Goal: Task Accomplishment & Management: Manage account settings

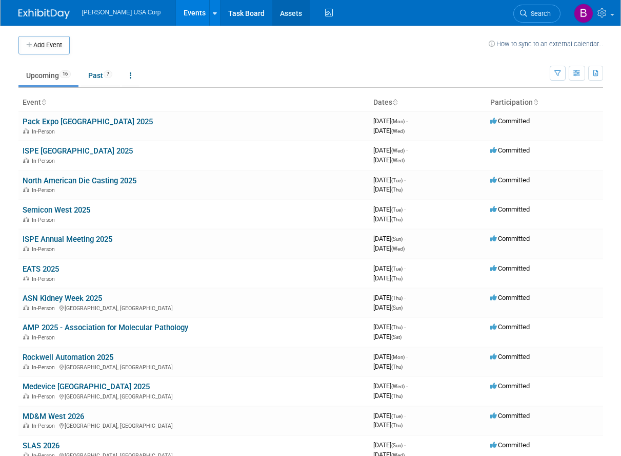
click at [272, 8] on link "Assets" at bounding box center [290, 13] width 37 height 26
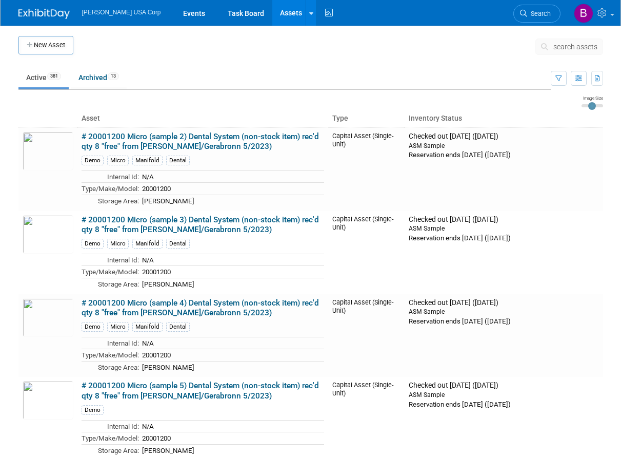
click at [566, 47] on span "search assets" at bounding box center [576, 47] width 44 height 8
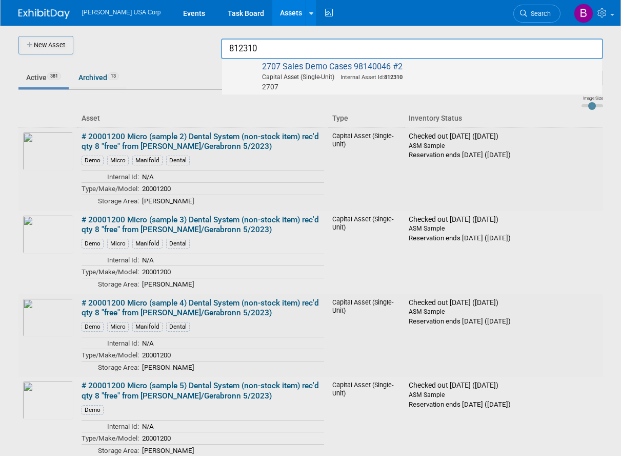
click at [276, 78] on span "Capital Asset (Single-Unit) Internal Asset Id: 812310" at bounding box center [413, 76] width 367 height 9
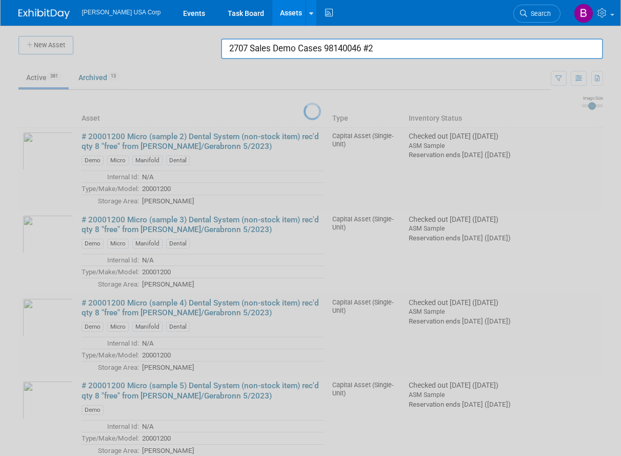
click at [406, 49] on input "2707 Sales Demo Cases 98140046 #2" at bounding box center [412, 48] width 382 height 21
drag, startPoint x: 283, startPoint y: 132, endPoint x: 291, endPoint y: 105, distance: 28.4
click at [311, 131] on div at bounding box center [311, 228] width 0 height 456
click at [311, 36] on div at bounding box center [311, 228] width 0 height 456
click at [287, 44] on input "2707 Sales Demo Cases 98140046 #2" at bounding box center [412, 48] width 382 height 21
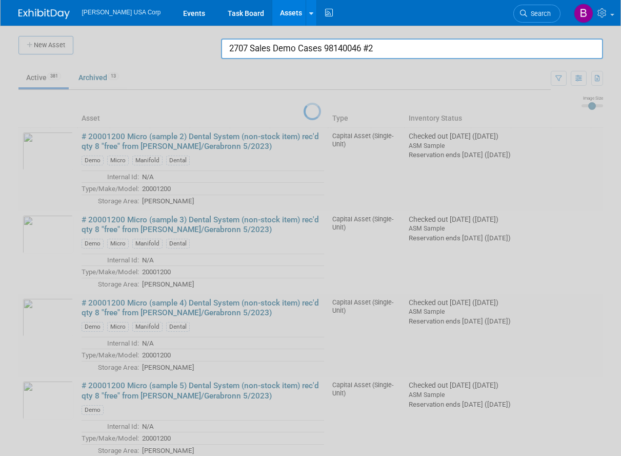
click at [287, 44] on input "2707 Sales Demo Cases 98140046 #2" at bounding box center [412, 48] width 382 height 21
click at [301, 52] on input "2707 Sales Demo Cases 98140046 #2" at bounding box center [412, 48] width 382 height 21
click at [302, 51] on input "2707 Sales Demo Cases 98140046 #2" at bounding box center [412, 48] width 382 height 21
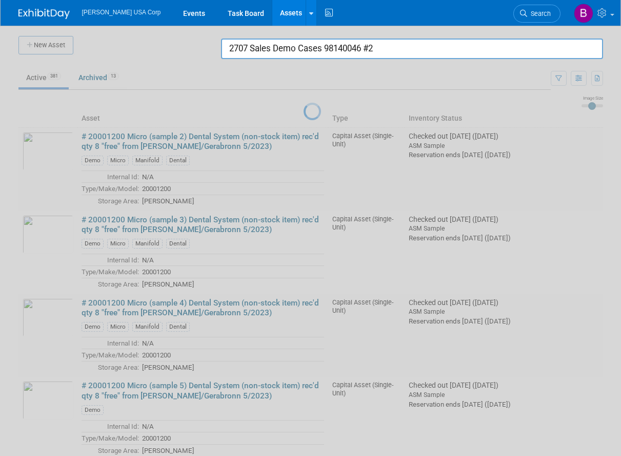
click at [302, 51] on input "2707 Sales Demo Cases 98140046 #2" at bounding box center [412, 48] width 382 height 21
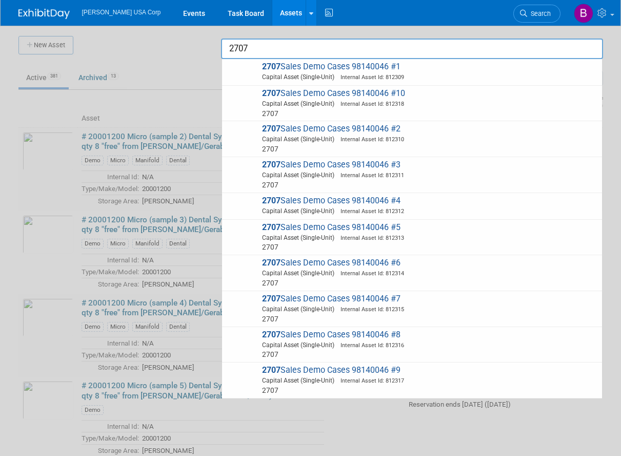
type input "2707"
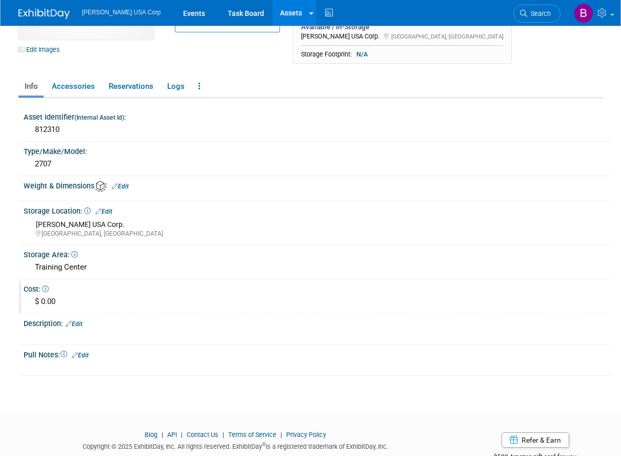
scroll to position [103, 0]
click at [86, 268] on div "Training Center" at bounding box center [317, 266] width 572 height 16
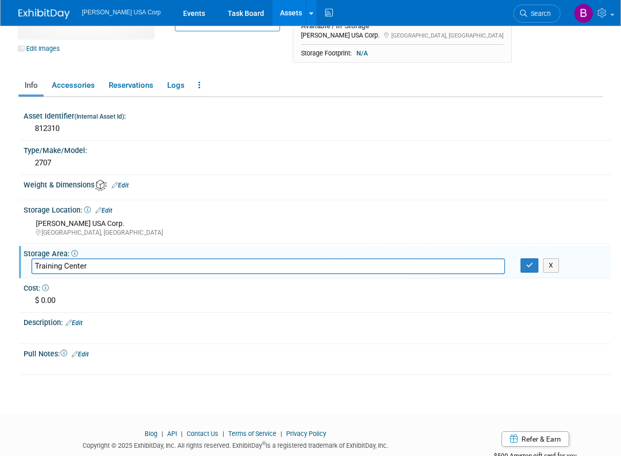
click at [86, 266] on input "Training Center" at bounding box center [268, 266] width 474 height 16
click at [86, 265] on input "Training Center" at bounding box center [268, 266] width 474 height 16
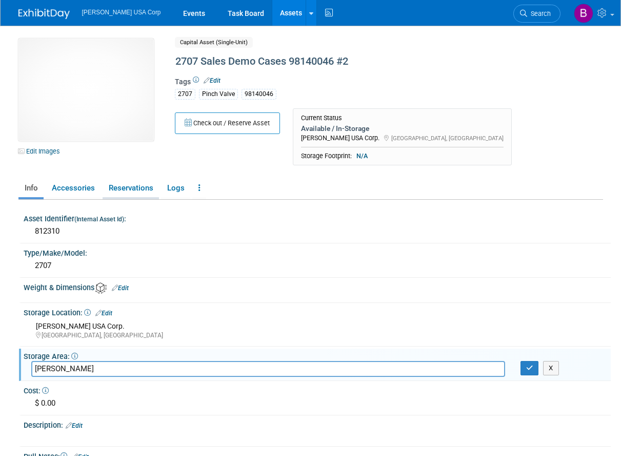
type input "[PERSON_NAME]"
click at [136, 189] on link "Reservations" at bounding box center [131, 188] width 56 height 18
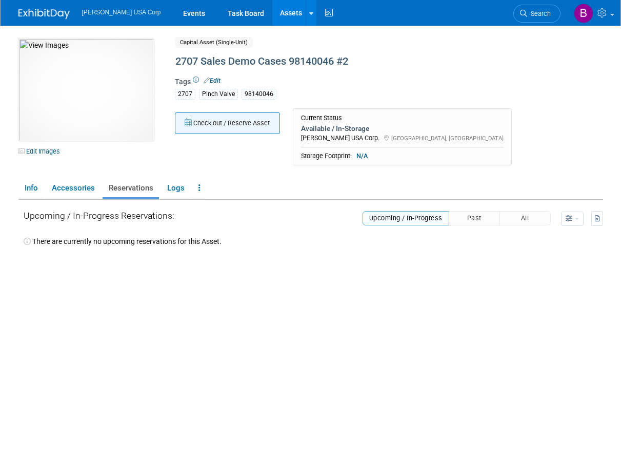
click at [219, 125] on button "Check out / Reserve Asset" at bounding box center [227, 123] width 105 height 22
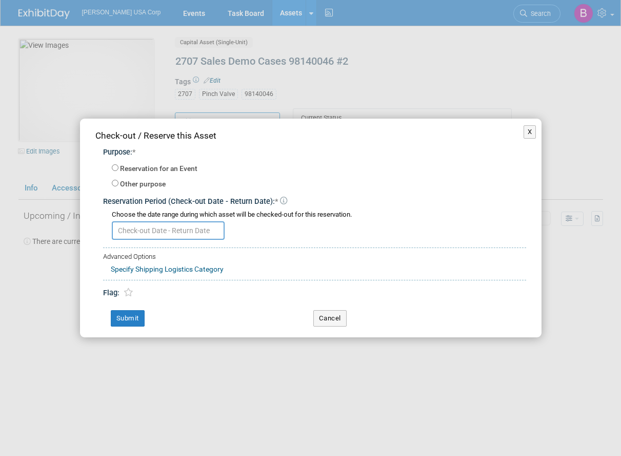
click at [142, 184] on label "Other purpose" at bounding box center [143, 184] width 46 height 10
click at [118, 184] on input "Other purpose" at bounding box center [115, 183] width 7 height 7
radio input "true"
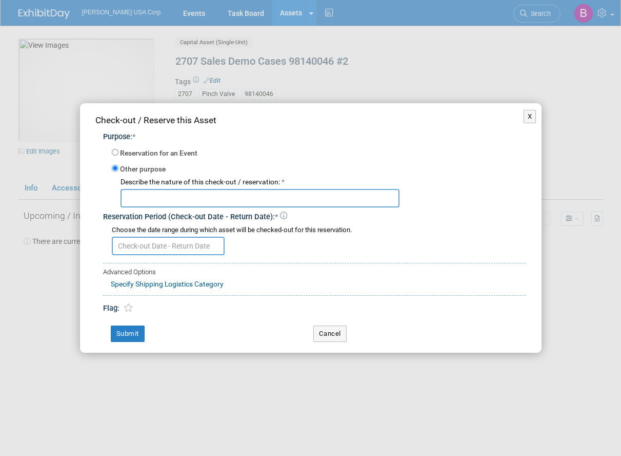
click at [146, 197] on input "text" at bounding box center [260, 198] width 279 height 18
type input "ASM Sample"
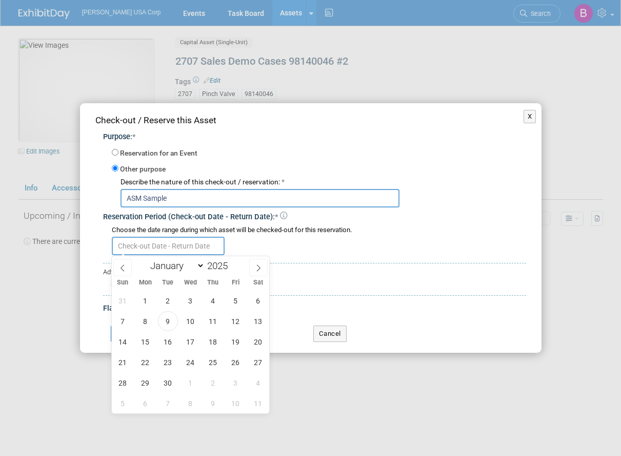
click at [144, 248] on input "text" at bounding box center [168, 245] width 113 height 18
click at [151, 301] on span "1" at bounding box center [145, 300] width 20 height 20
type input "Sep 1, 2025"
click at [168, 246] on input "Sep 1, 2025" at bounding box center [168, 245] width 113 height 18
click at [260, 265] on icon at bounding box center [258, 267] width 7 height 7
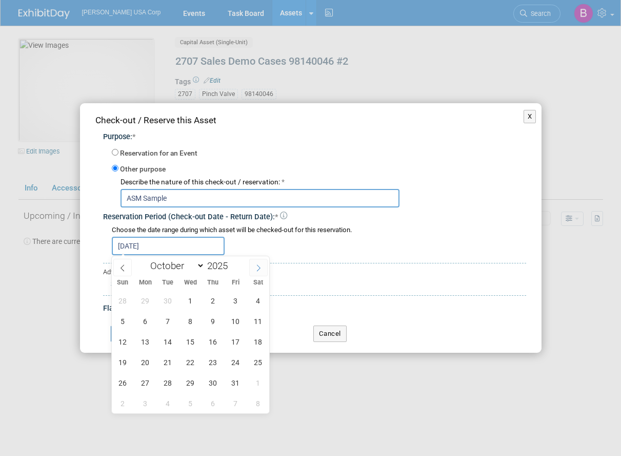
click at [261, 266] on icon at bounding box center [258, 267] width 7 height 7
click at [262, 264] on icon at bounding box center [258, 267] width 7 height 7
select select "11"
click at [262, 264] on icon at bounding box center [258, 267] width 7 height 7
type input "2026"
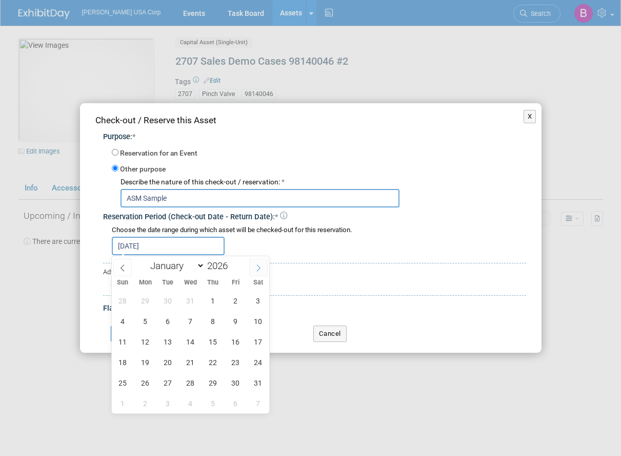
click at [262, 264] on icon at bounding box center [258, 267] width 7 height 7
click at [262, 265] on icon at bounding box center [258, 267] width 7 height 7
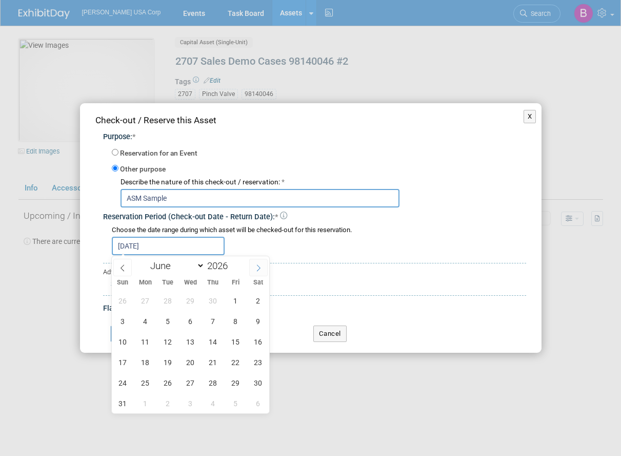
click at [262, 265] on icon at bounding box center [258, 267] width 7 height 7
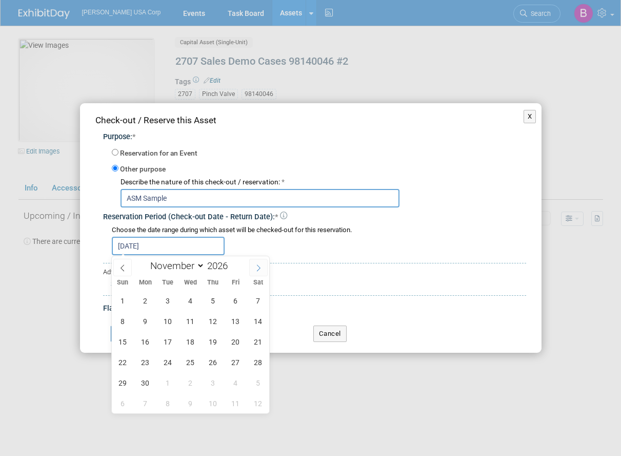
click at [262, 265] on icon at bounding box center [258, 267] width 7 height 7
select select "11"
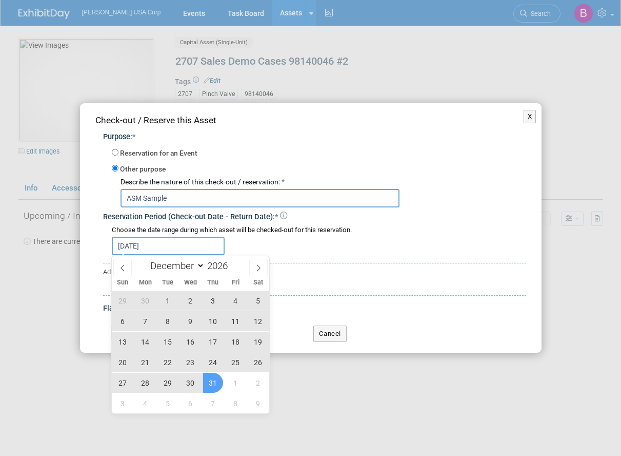
click at [219, 380] on span "31" at bounding box center [213, 382] width 20 height 20
type input "Sep 1, 2025 to Dec 31, 2026"
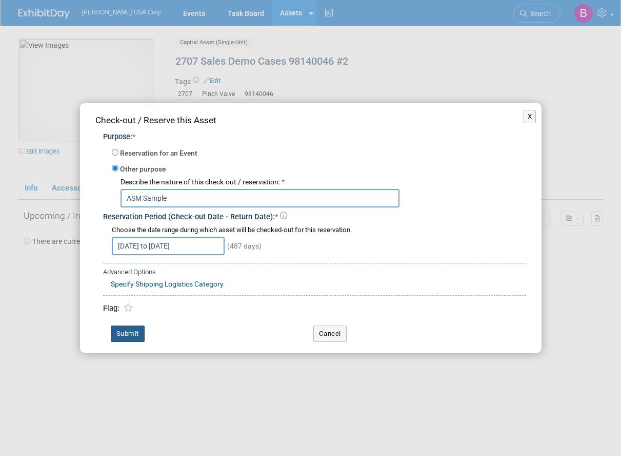
click at [139, 337] on button "Submit" at bounding box center [128, 333] width 34 height 16
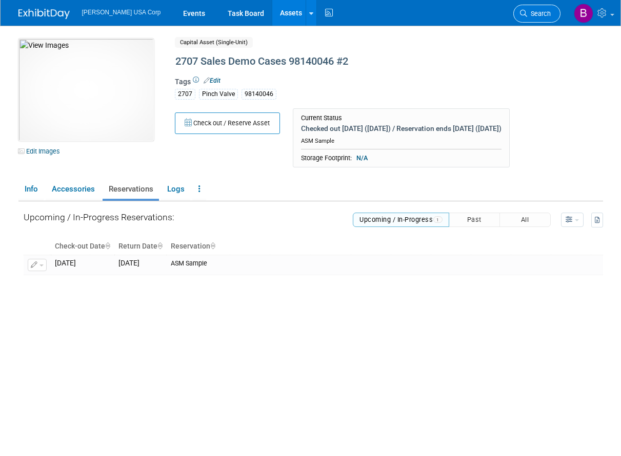
click at [534, 17] on span "Search" at bounding box center [539, 14] width 24 height 8
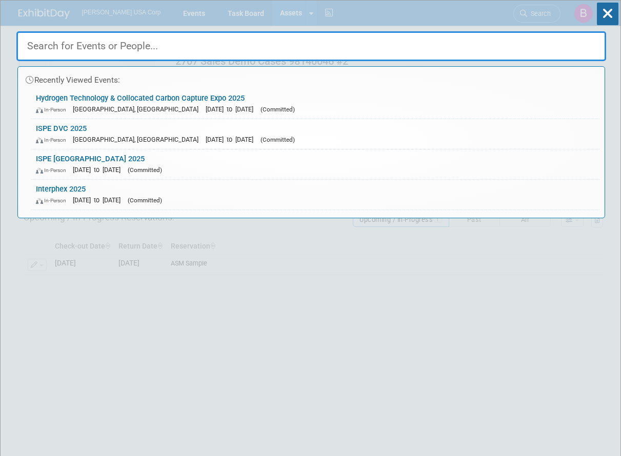
click at [263, 18] on div "Recently Viewed Events: Hydrogen Technology & Collocated Carbon Capture Expo 20…" at bounding box center [311, 110] width 590 height 218
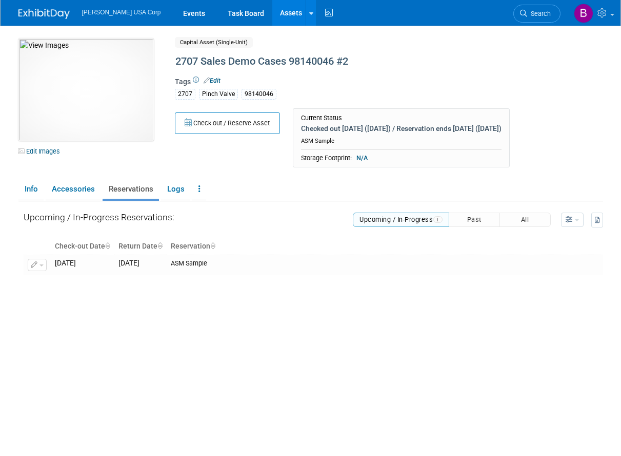
click at [272, 13] on link "Assets" at bounding box center [290, 13] width 37 height 26
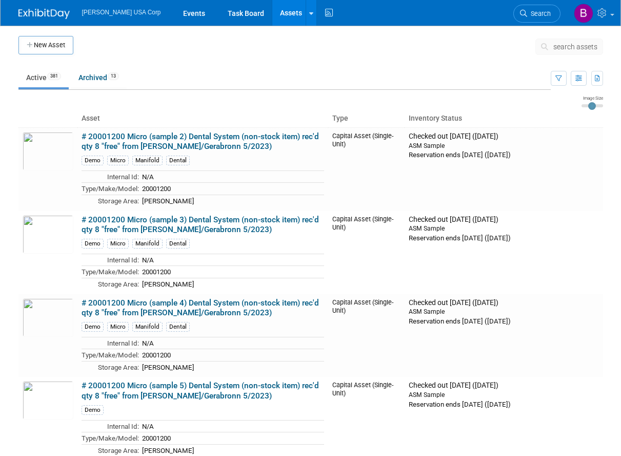
click at [557, 48] on span "search assets" at bounding box center [576, 47] width 44 height 8
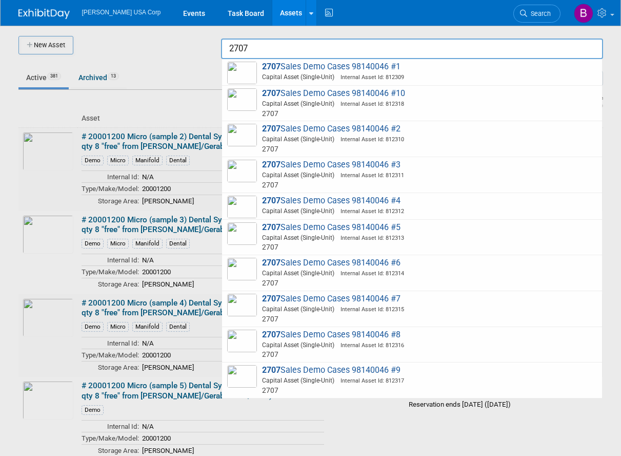
click at [297, 44] on input "2707" at bounding box center [412, 48] width 382 height 21
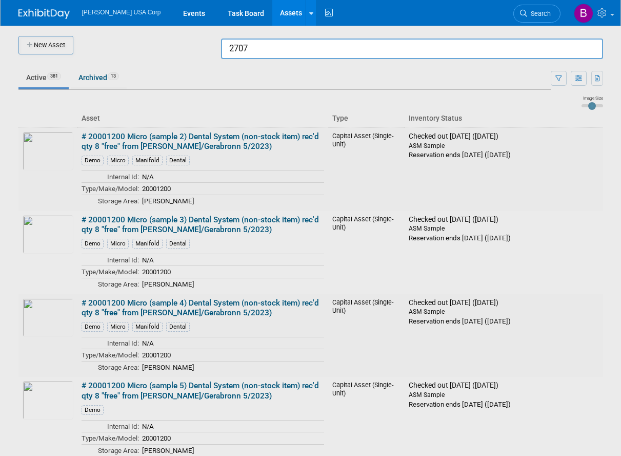
click at [297, 54] on input "2707" at bounding box center [412, 48] width 382 height 21
click at [297, 49] on input "2707" at bounding box center [412, 48] width 382 height 21
click at [295, 49] on input "2707" at bounding box center [412, 48] width 382 height 21
click at [294, 49] on input "2707" at bounding box center [412, 48] width 382 height 21
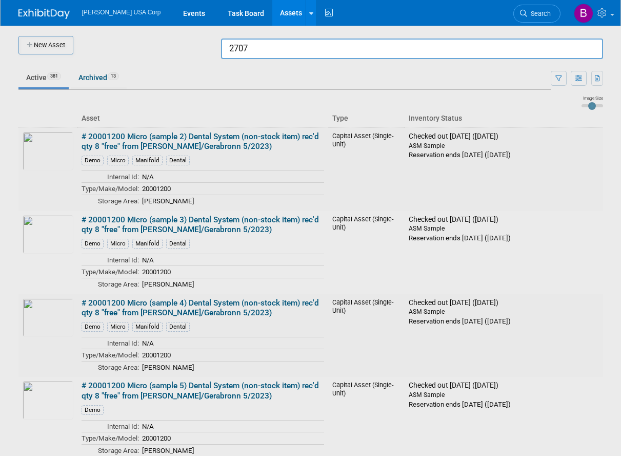
click at [293, 49] on input "2707" at bounding box center [412, 48] width 382 height 21
type input "2707"
click at [311, 84] on div at bounding box center [311, 228] width 0 height 456
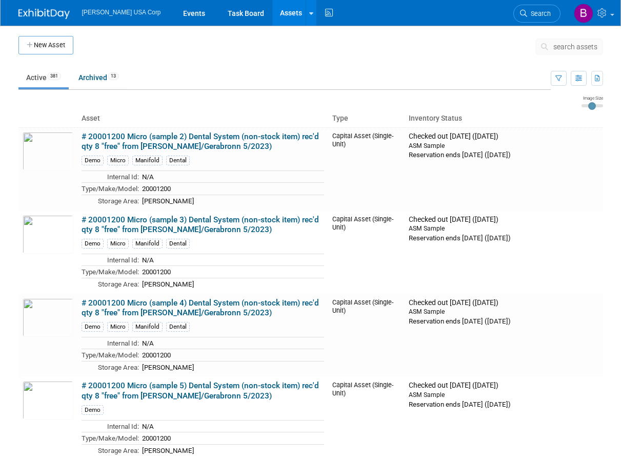
click at [580, 42] on button "search assets" at bounding box center [570, 46] width 68 height 16
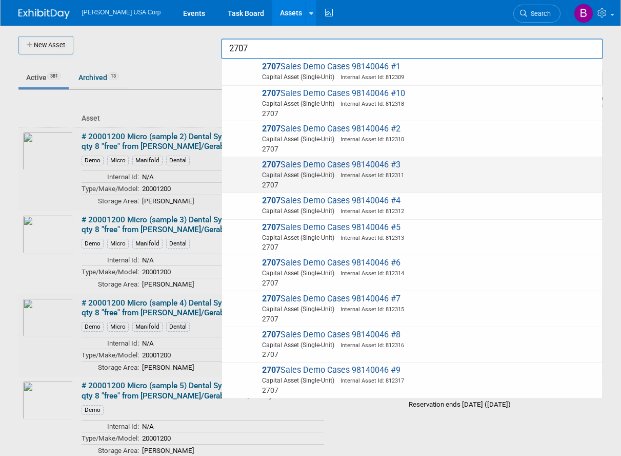
drag, startPoint x: 388, startPoint y: 168, endPoint x: 365, endPoint y: 167, distance: 23.1
click at [365, 167] on span "2707 Sales Demo Cases 98140046 #3 Capital Asset (Single-Unit) Internal Asset Id…" at bounding box center [412, 175] width 370 height 30
type input "2707 Sales Demo Cases 98140046 #3"
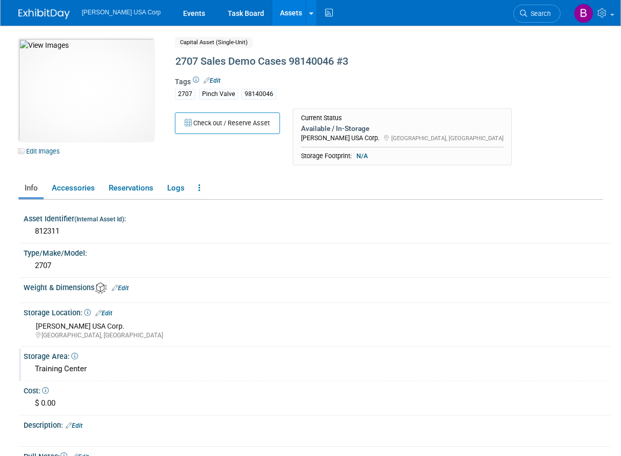
click at [59, 372] on div "Training Center" at bounding box center [317, 369] width 572 height 16
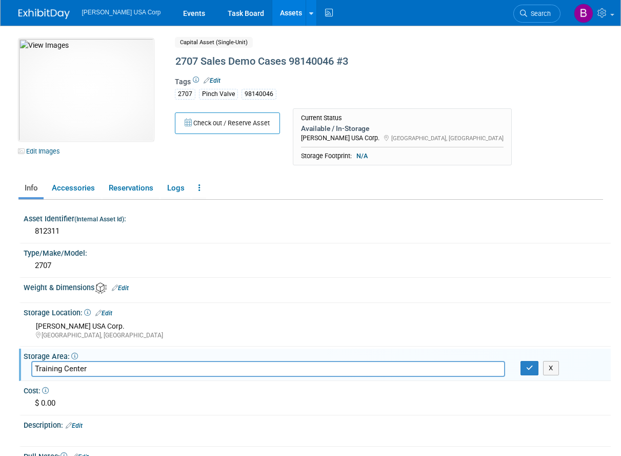
click at [59, 370] on input "Training Center" at bounding box center [268, 369] width 474 height 16
drag, startPoint x: 112, startPoint y: 362, endPoint x: -171, endPoint y: 321, distance: 286.6
click at [0, 321] on html "Burkert USA Corp Events Task Board Assets New Asset" at bounding box center [310, 228] width 621 height 456
type input "Alex Fox"
click at [131, 185] on link "Reservations" at bounding box center [131, 188] width 56 height 18
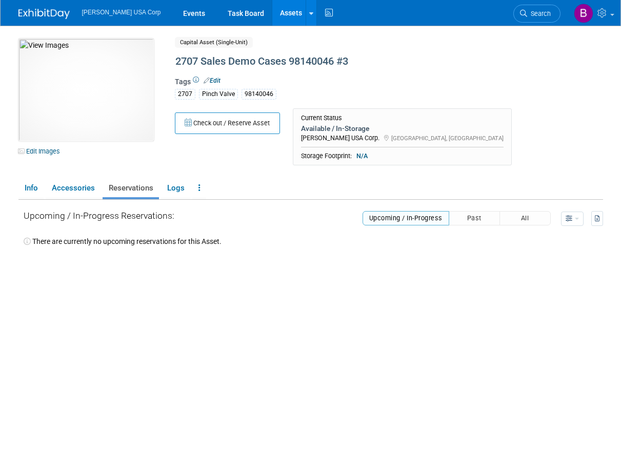
click at [220, 121] on button "Check out / Reserve Asset" at bounding box center [227, 123] width 105 height 22
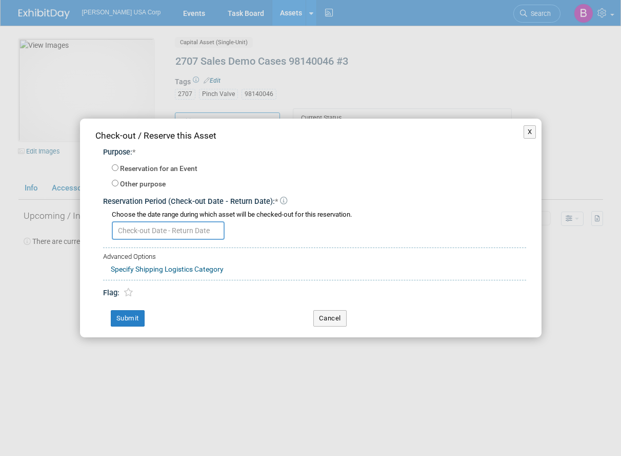
click at [135, 183] on label "Other purpose" at bounding box center [143, 184] width 46 height 10
click at [118, 183] on input "Other purpose" at bounding box center [115, 183] width 7 height 7
radio input "true"
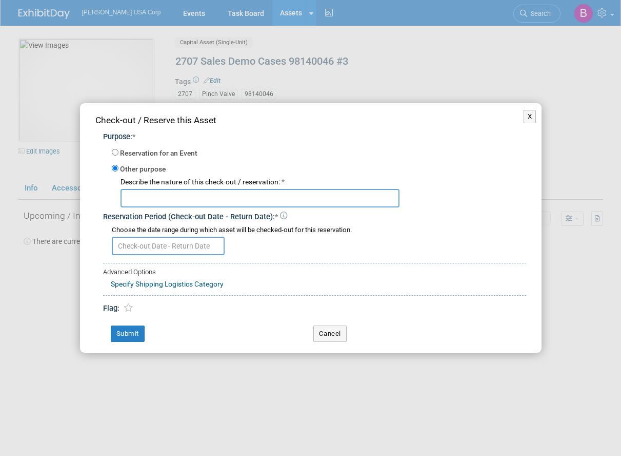
click at [134, 155] on label "Reservation for an Event" at bounding box center [158, 153] width 77 height 10
click at [118, 155] on input "Reservation for an Event" at bounding box center [115, 152] width 7 height 7
radio input "true"
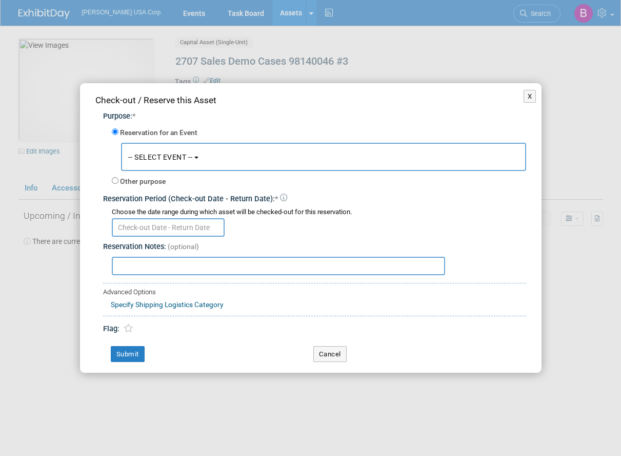
click at [133, 175] on div "Other purpose Describe the nature of this check-out / reservation: *" at bounding box center [319, 181] width 414 height 16
click at [133, 181] on label "Other purpose" at bounding box center [143, 181] width 46 height 10
click at [118, 181] on input "Other purpose" at bounding box center [115, 180] width 7 height 7
radio input "true"
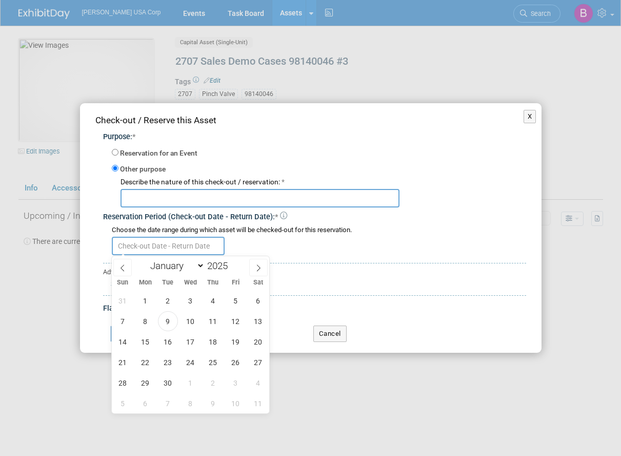
click at [129, 242] on input "text" at bounding box center [168, 245] width 113 height 18
click at [154, 195] on input "text" at bounding box center [260, 198] width 279 height 18
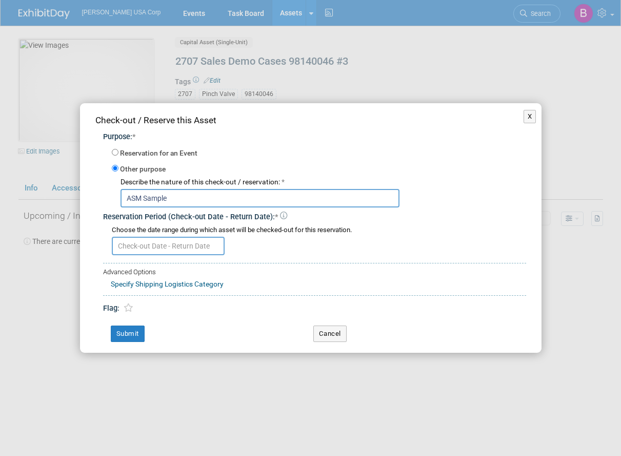
type input "ASM Sample"
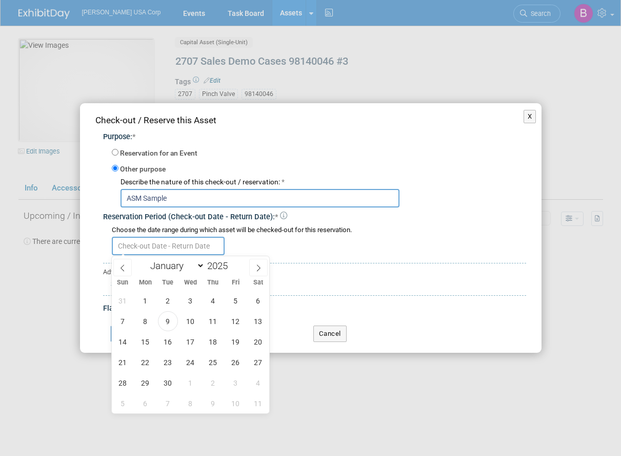
click at [154, 246] on input "text" at bounding box center [168, 245] width 113 height 18
click at [148, 297] on span "1" at bounding box center [145, 300] width 20 height 20
type input "Sep 1, 2025"
click at [259, 269] on icon at bounding box center [258, 267] width 7 height 7
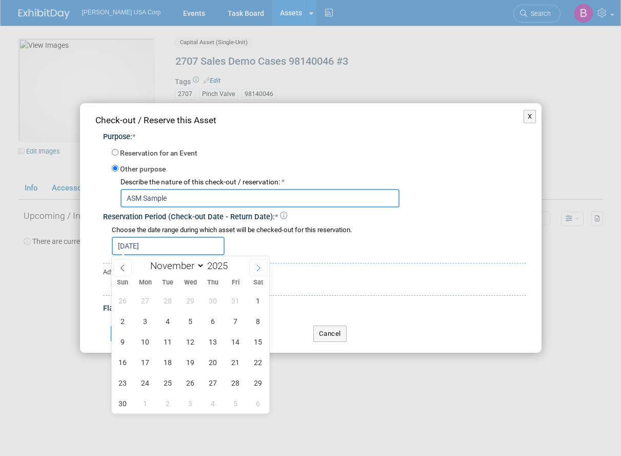
click at [260, 268] on icon at bounding box center [258, 267] width 7 height 7
select select "11"
click at [260, 268] on icon at bounding box center [258, 267] width 7 height 7
type input "2026"
click at [260, 268] on icon at bounding box center [258, 267] width 7 height 7
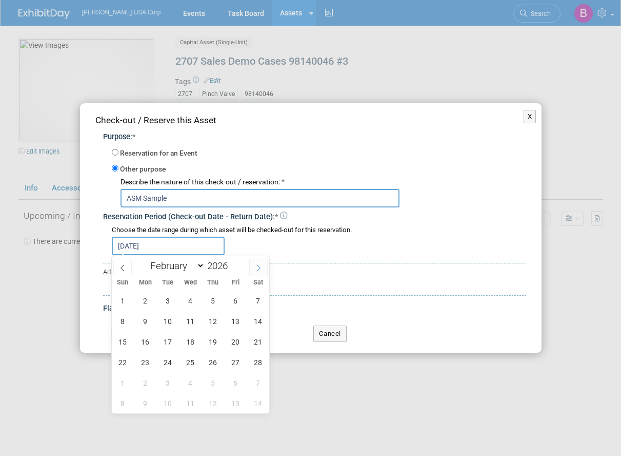
click at [260, 268] on icon at bounding box center [258, 267] width 7 height 7
click at [259, 267] on icon at bounding box center [258, 267] width 7 height 7
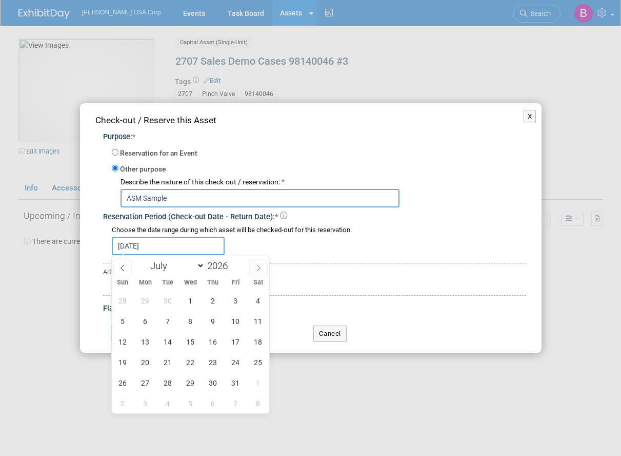
click at [259, 267] on icon at bounding box center [258, 267] width 7 height 7
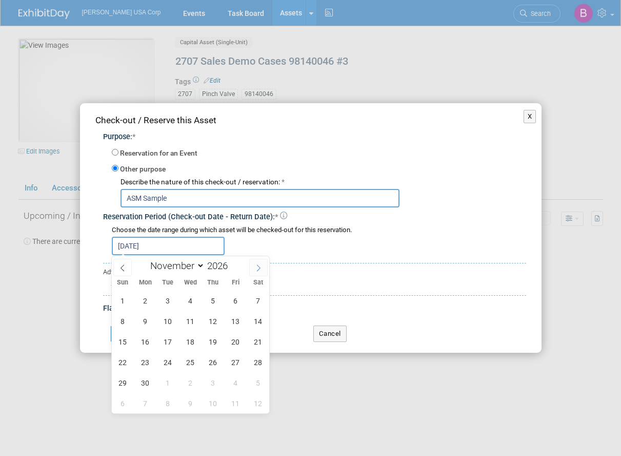
select select "11"
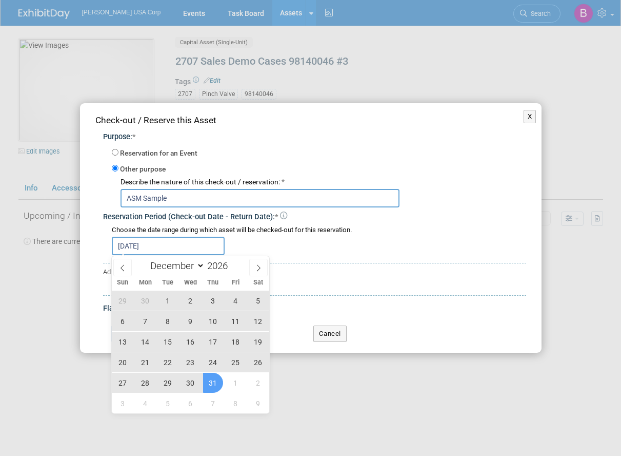
click at [218, 386] on span "31" at bounding box center [213, 382] width 20 height 20
type input "Sep 1, 2025 to Dec 31, 2026"
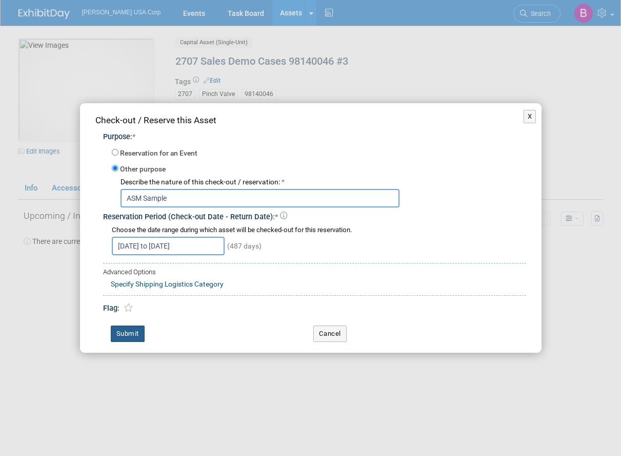
click at [142, 335] on button "Submit" at bounding box center [128, 333] width 34 height 16
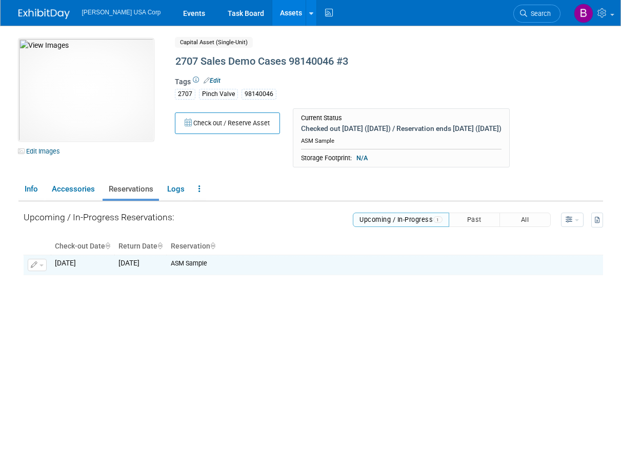
click at [272, 18] on link "Assets" at bounding box center [290, 13] width 37 height 26
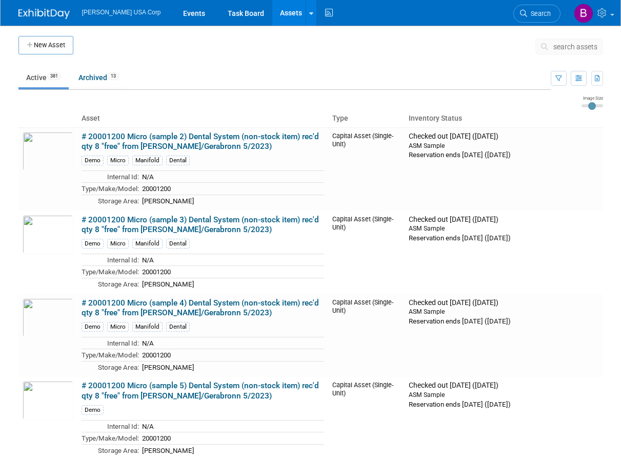
click at [570, 48] on span "search assets" at bounding box center [576, 47] width 44 height 8
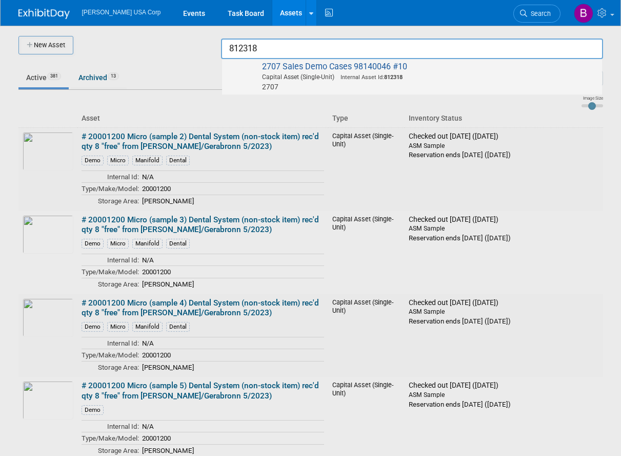
click at [367, 69] on span "2707 Sales Demo Cases 98140046 #10 Capital Asset (Single-Unit) Internal Asset I…" at bounding box center [412, 77] width 370 height 30
type input "2707 Sales Demo Cases 98140046 #10"
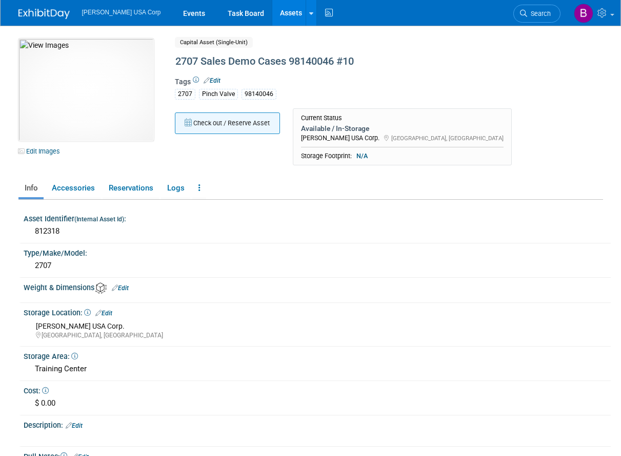
click at [206, 123] on button "Check out / Reserve Asset" at bounding box center [227, 123] width 105 height 22
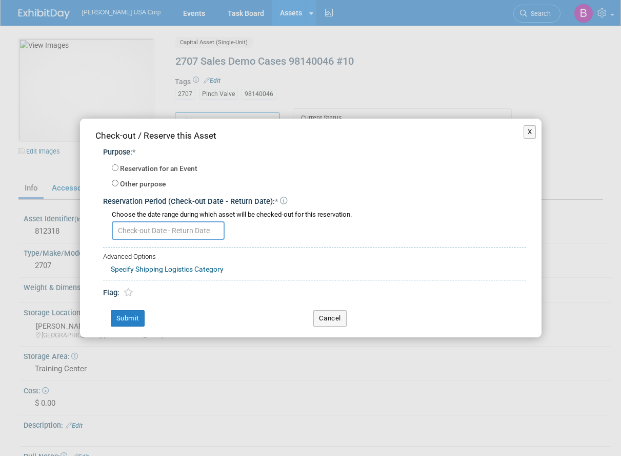
click at [153, 187] on label "Other purpose" at bounding box center [143, 184] width 46 height 10
click at [118, 186] on input "Other purpose" at bounding box center [115, 183] width 7 height 7
radio input "true"
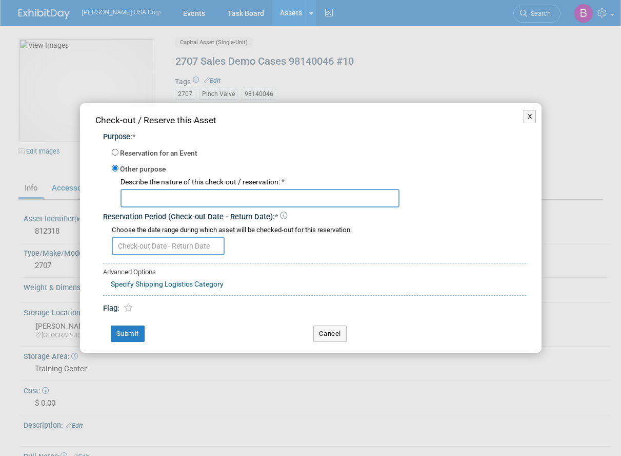
click at [159, 194] on input "text" at bounding box center [260, 198] width 279 height 18
type input "ASM Sample"
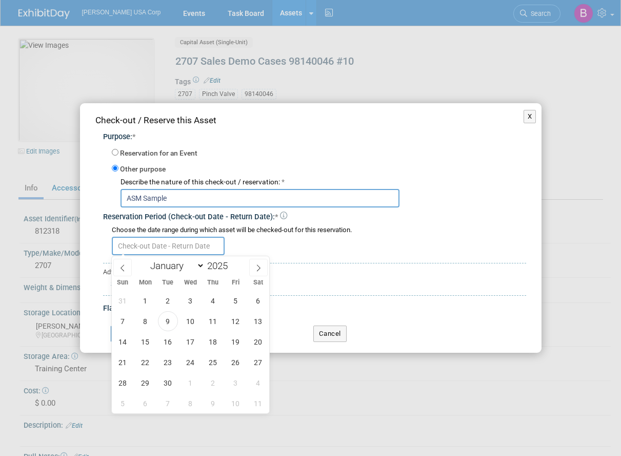
click at [165, 249] on input "text" at bounding box center [168, 245] width 113 height 18
click at [147, 300] on span "1" at bounding box center [145, 300] width 20 height 20
type input "Sep 1, 2025"
click at [265, 263] on span at bounding box center [258, 267] width 18 height 17
click at [264, 263] on span at bounding box center [258, 267] width 18 height 17
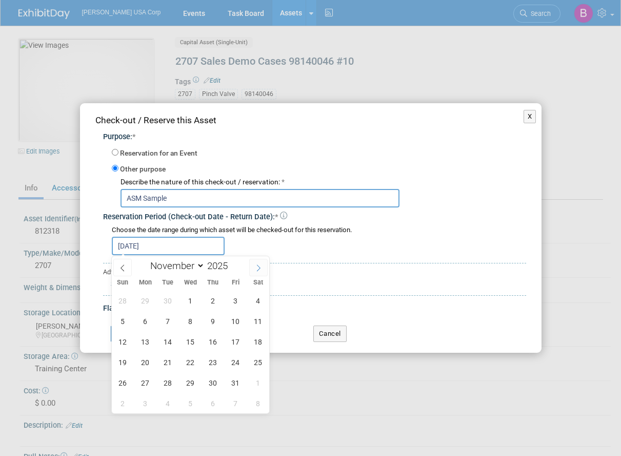
click at [264, 263] on span at bounding box center [258, 267] width 18 height 17
select select "11"
click at [264, 263] on span at bounding box center [258, 267] width 18 height 17
type input "2026"
click at [264, 263] on span at bounding box center [258, 267] width 18 height 17
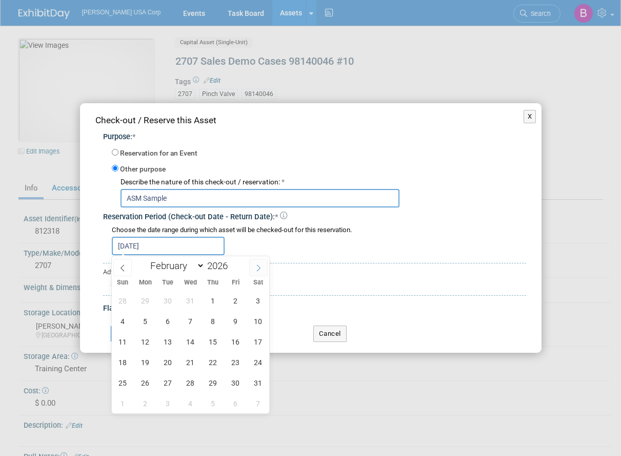
click at [264, 263] on span at bounding box center [258, 267] width 18 height 17
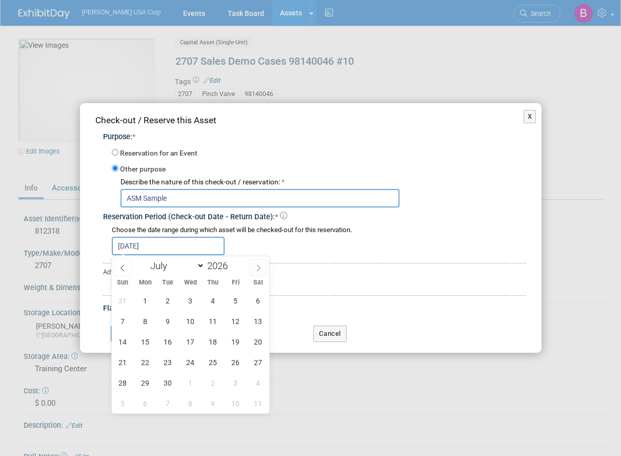
click at [264, 263] on span at bounding box center [258, 267] width 18 height 17
click at [262, 264] on icon at bounding box center [258, 267] width 7 height 7
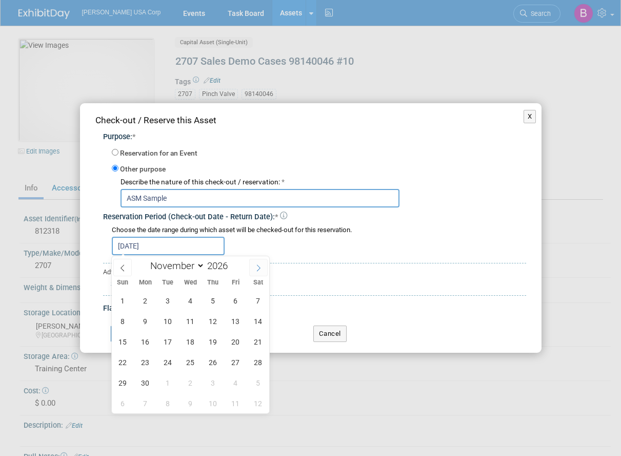
select select "11"
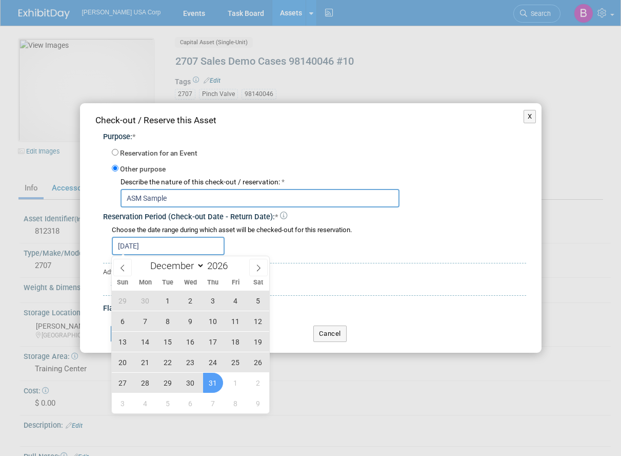
click at [214, 378] on span "31" at bounding box center [213, 382] width 20 height 20
type input "[DATE] to [DATE]"
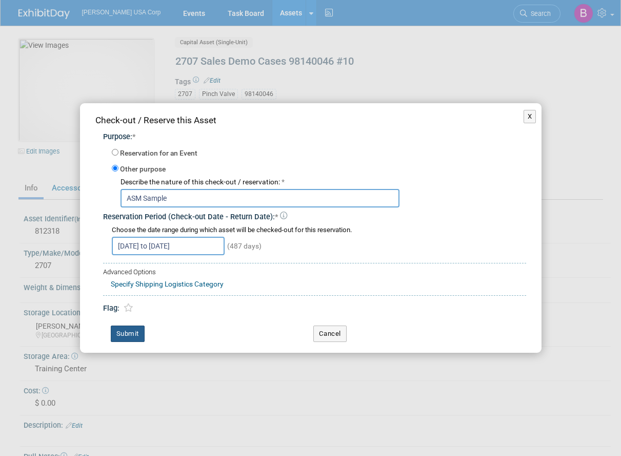
click at [136, 338] on button "Submit" at bounding box center [128, 333] width 34 height 16
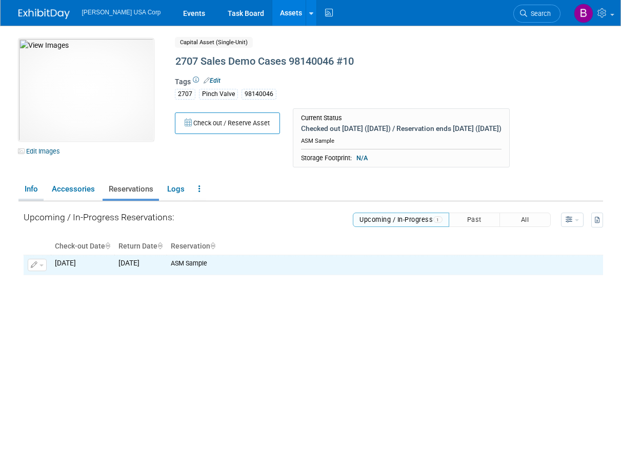
click at [30, 198] on link "Info" at bounding box center [30, 189] width 25 height 18
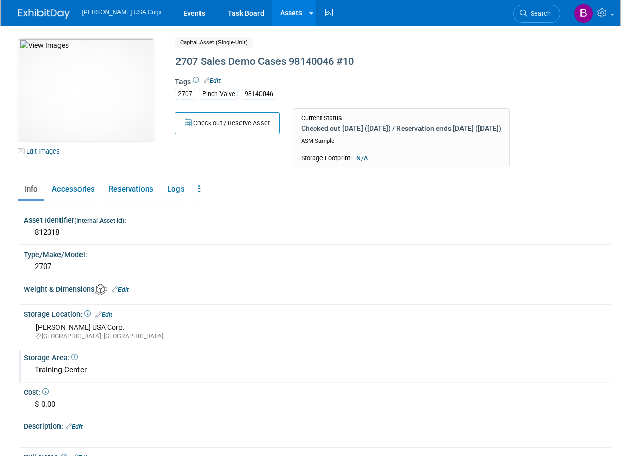
click at [57, 378] on div "Training Center" at bounding box center [317, 370] width 572 height 16
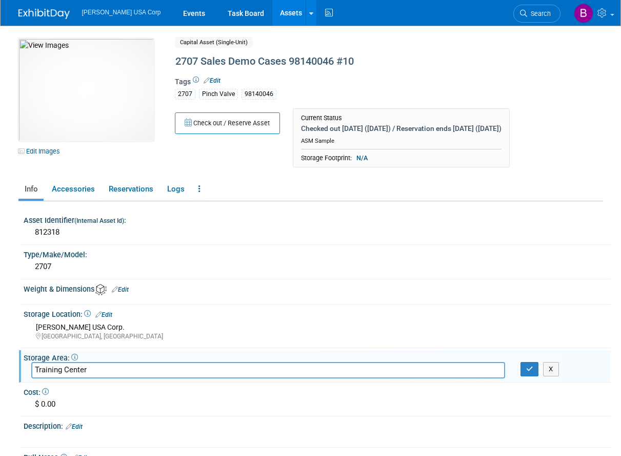
click at [57, 378] on input "Training Center" at bounding box center [268, 370] width 474 height 16
drag, startPoint x: 101, startPoint y: 376, endPoint x: -168, endPoint y: 351, distance: 269.9
click at [0, 351] on html "Burkert USA Corp Events Task Board Assets New Asset" at bounding box center [310, 228] width 621 height 456
type input "Dwayne Ariola"
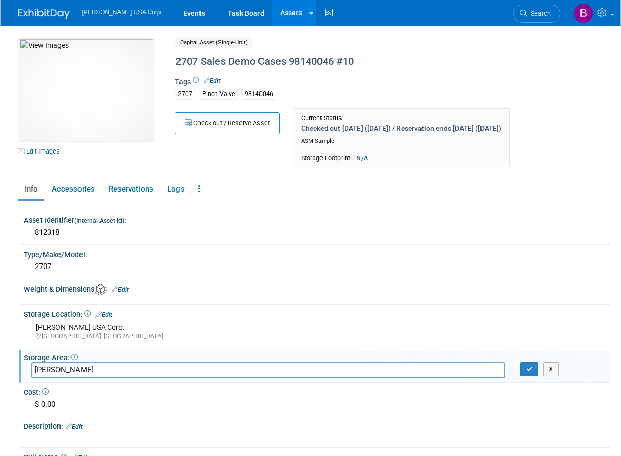
click at [346, 341] on div "[GEOGRAPHIC_DATA], [GEOGRAPHIC_DATA]" at bounding box center [319, 336] width 567 height 9
drag, startPoint x: 525, startPoint y: 382, endPoint x: 522, endPoint y: 378, distance: 5.8
click at [525, 376] on button "button" at bounding box center [530, 369] width 18 height 14
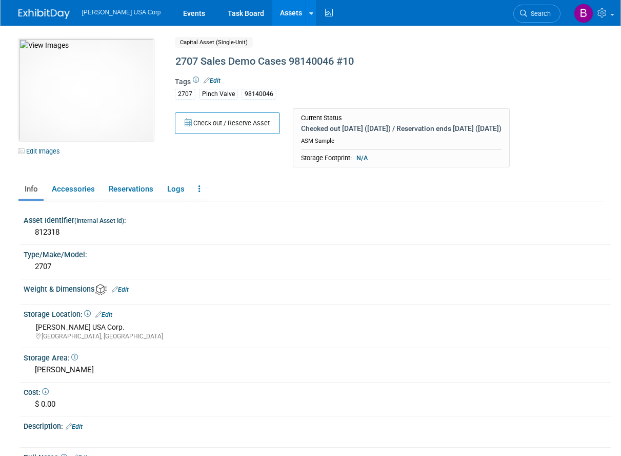
click at [272, 14] on link "Assets" at bounding box center [290, 13] width 37 height 26
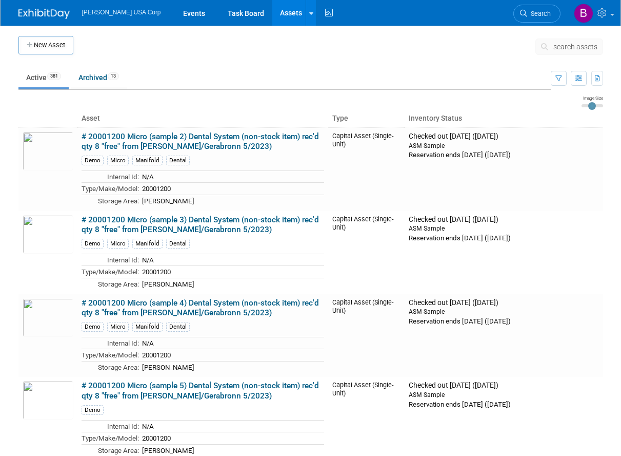
click at [560, 48] on span "search assets" at bounding box center [576, 47] width 44 height 8
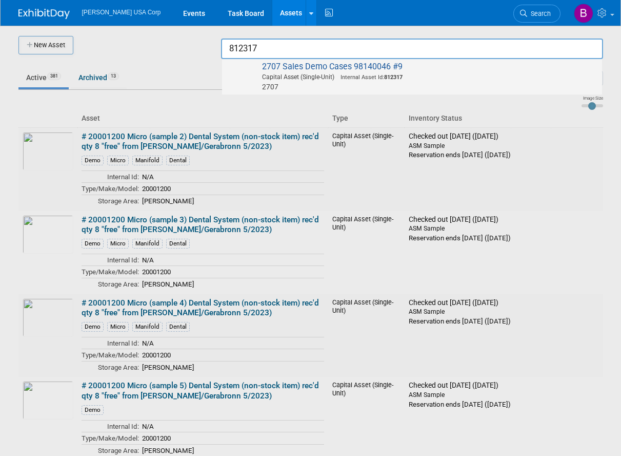
click at [354, 65] on span "2707 Sales Demo Cases 98140046 #9 Capital Asset (Single-Unit) Internal Asset Id…" at bounding box center [412, 77] width 370 height 30
type input "2707 Sales Demo Cases 98140046 #9"
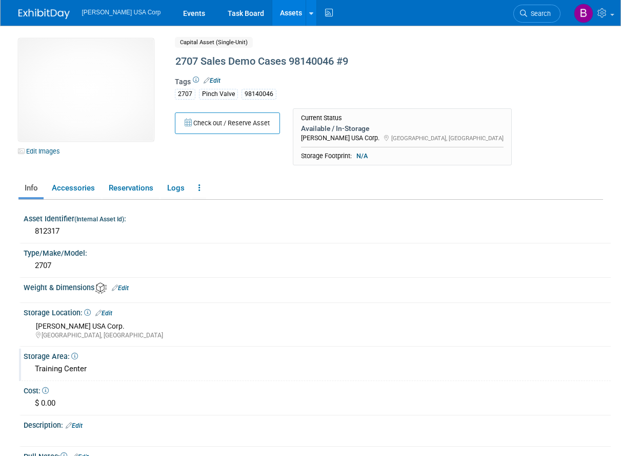
click at [90, 370] on div "Training Center" at bounding box center [317, 369] width 572 height 16
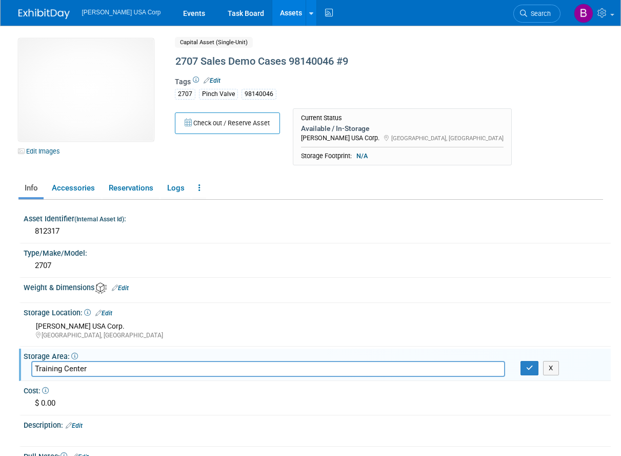
click at [90, 370] on input "Training Center" at bounding box center [268, 369] width 474 height 16
type input "[PERSON_NAME]"
click at [530, 370] on icon "button" at bounding box center [529, 367] width 7 height 7
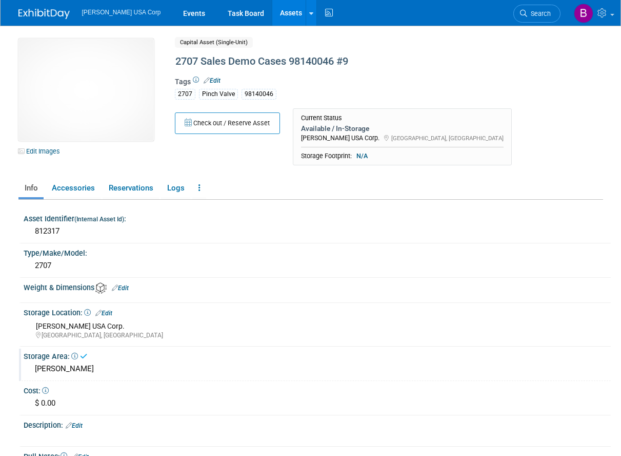
click at [163, 98] on div "10051475-10729378-a28c1db0-030e-4e88-b971-d3bdf54af339.jpg Edit Images" at bounding box center [89, 96] width 156 height 117
click at [190, 114] on button "Check out / Reserve Asset" at bounding box center [227, 123] width 105 height 22
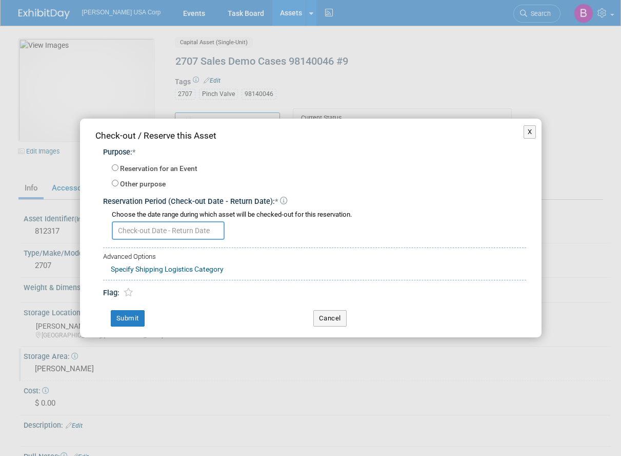
click at [118, 184] on div "Other purpose Describe the nature of this check-out / reservation: *" at bounding box center [319, 184] width 414 height 16
click at [114, 182] on input "Other purpose" at bounding box center [115, 183] width 7 height 7
radio input "true"
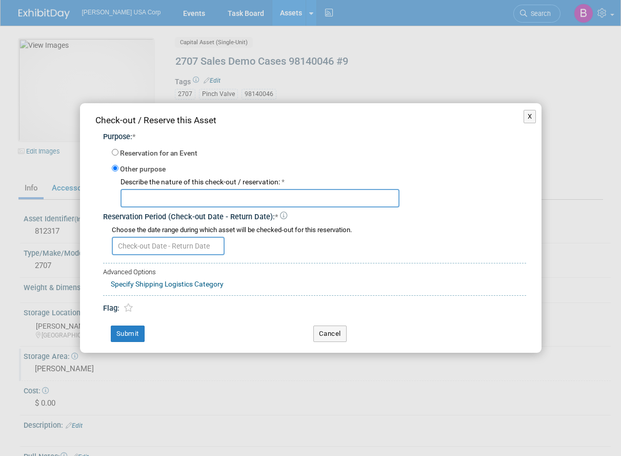
click at [158, 195] on input "text" at bounding box center [260, 198] width 279 height 18
type input "ASM Sample"
drag, startPoint x: 142, startPoint y: 253, endPoint x: 146, endPoint y: 248, distance: 5.8
click at [145, 250] on input "text" at bounding box center [168, 245] width 113 height 18
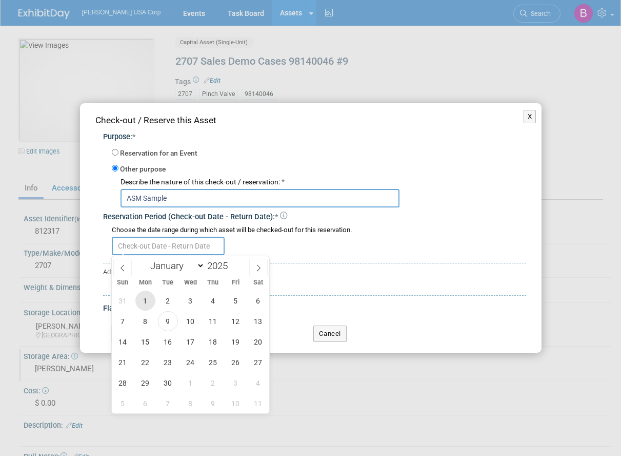
click at [149, 304] on span "1" at bounding box center [145, 300] width 20 height 20
type input "[DATE]"
click at [262, 264] on icon at bounding box center [258, 267] width 7 height 7
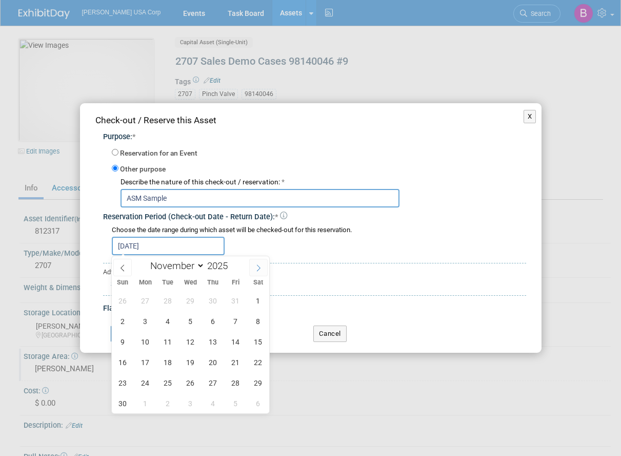
select select "11"
click at [262, 264] on icon at bounding box center [258, 267] width 7 height 7
type input "2026"
click at [262, 264] on icon at bounding box center [258, 267] width 7 height 7
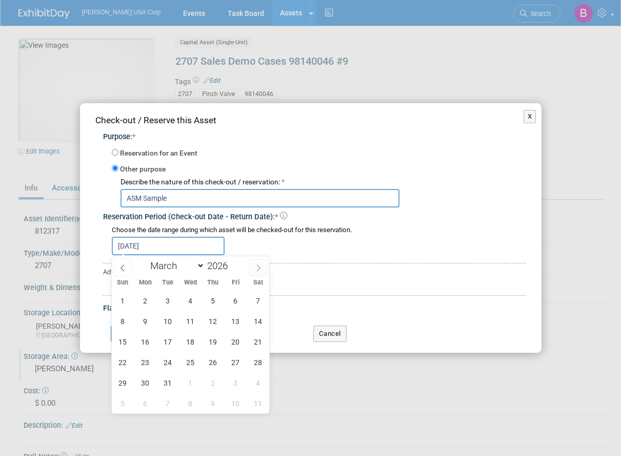
click at [262, 264] on icon at bounding box center [258, 267] width 7 height 7
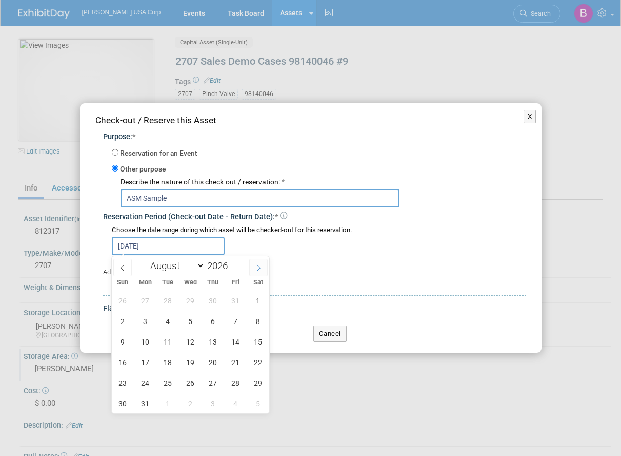
click at [262, 264] on icon at bounding box center [258, 267] width 7 height 7
select select "11"
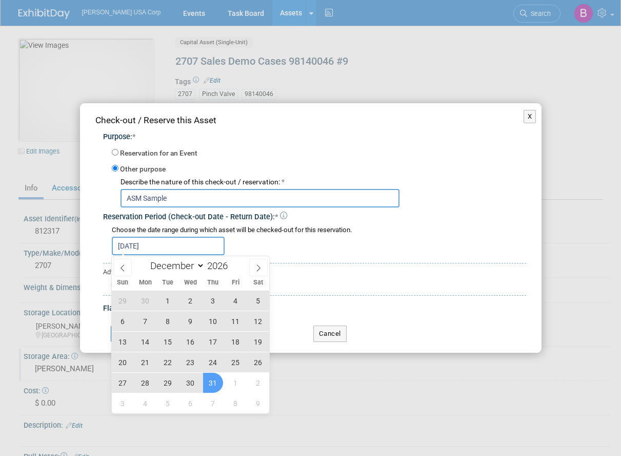
click at [205, 379] on span "31" at bounding box center [213, 382] width 20 height 20
type input "[DATE] to [DATE]"
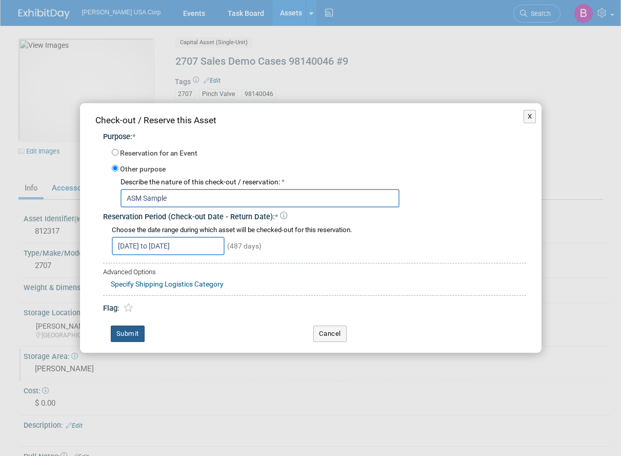
click at [117, 330] on button "Submit" at bounding box center [128, 333] width 34 height 16
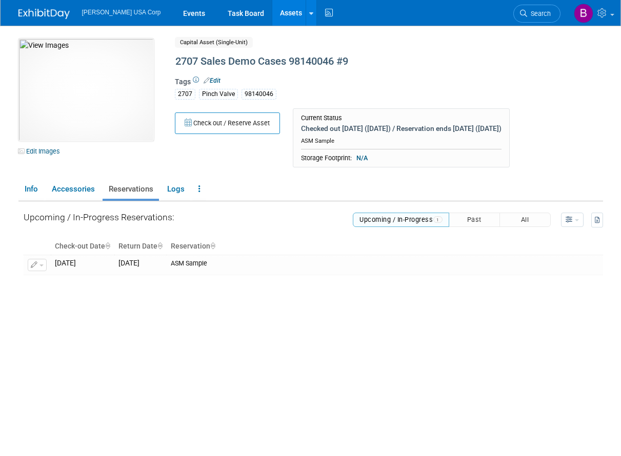
click at [272, 14] on link "Assets" at bounding box center [290, 13] width 37 height 26
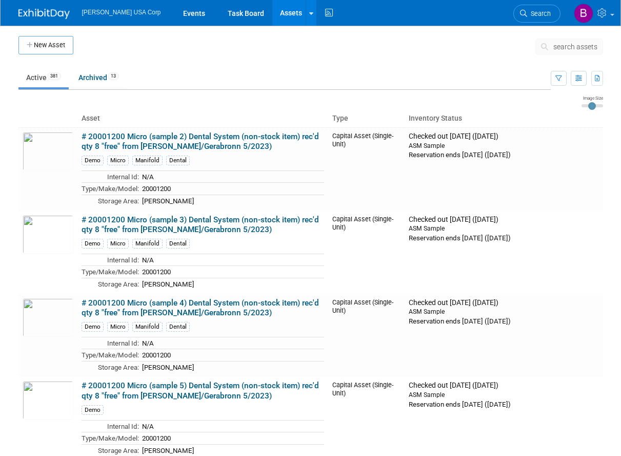
click at [558, 47] on span "search assets" at bounding box center [576, 47] width 44 height 8
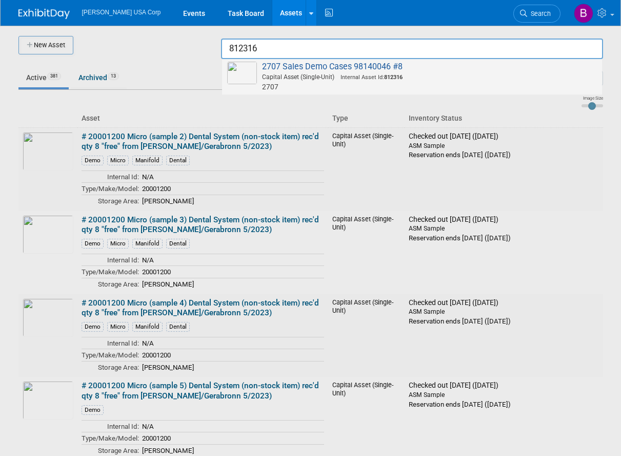
click at [368, 72] on span "2707 Sales Demo Cases 98140046 #8 Capital Asset (Single-Unit) Internal Asset Id…" at bounding box center [412, 77] width 370 height 30
type input "2707 Sales Demo Cases 98140046 #8"
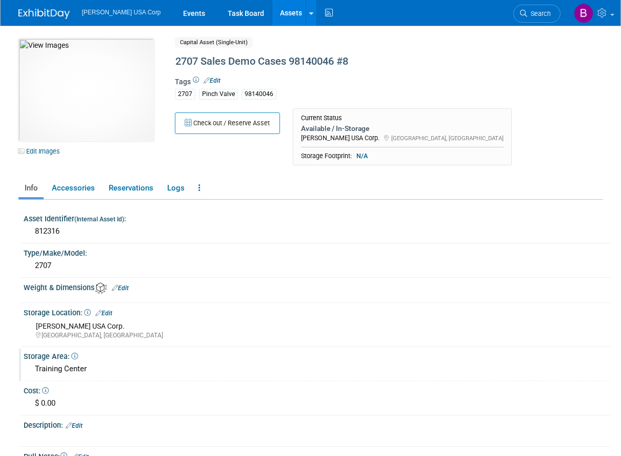
click at [71, 363] on div "Training Center" at bounding box center [317, 369] width 572 height 16
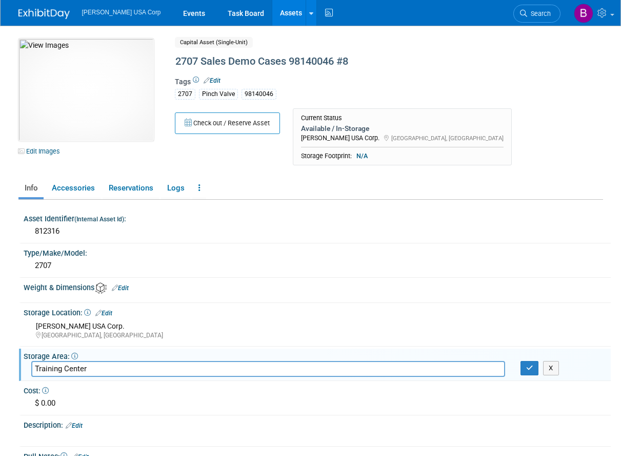
click at [71, 363] on input "Training Center" at bounding box center [268, 369] width 474 height 16
type input "[PERSON_NAME]"
click at [524, 367] on button "button" at bounding box center [530, 368] width 18 height 14
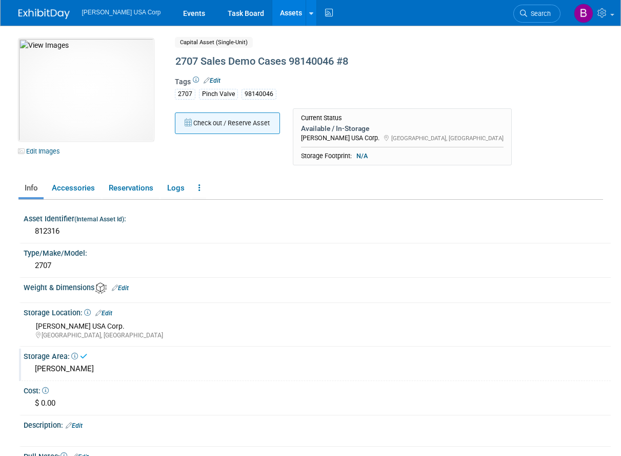
click at [227, 126] on button "Check out / Reserve Asset" at bounding box center [227, 123] width 105 height 22
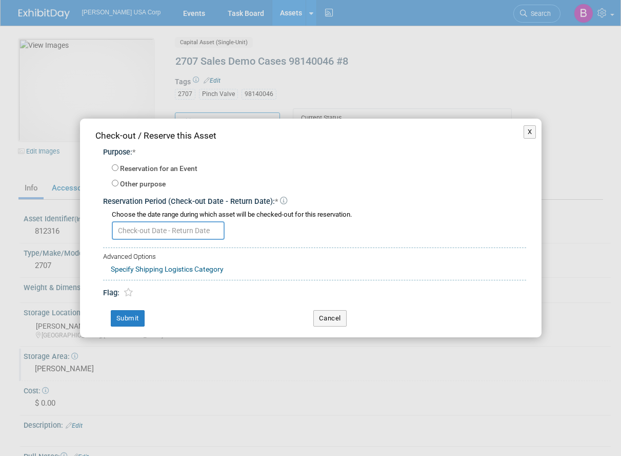
click at [143, 186] on label "Other purpose" at bounding box center [143, 184] width 46 height 10
click at [118, 186] on input "Other purpose" at bounding box center [115, 183] width 7 height 7
radio input "true"
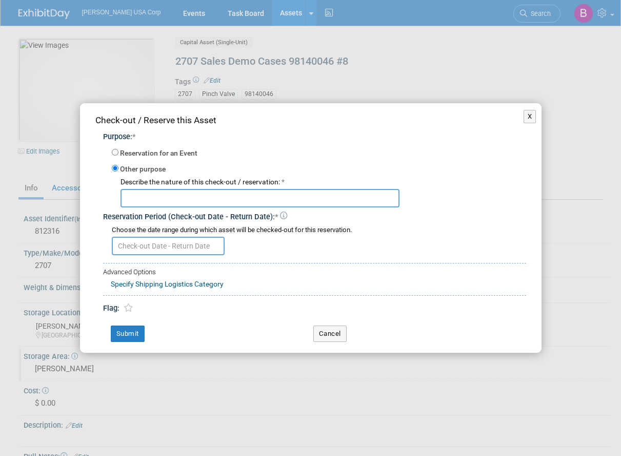
click at [157, 196] on input "text" at bounding box center [260, 198] width 279 height 18
type input "ASM Sample"
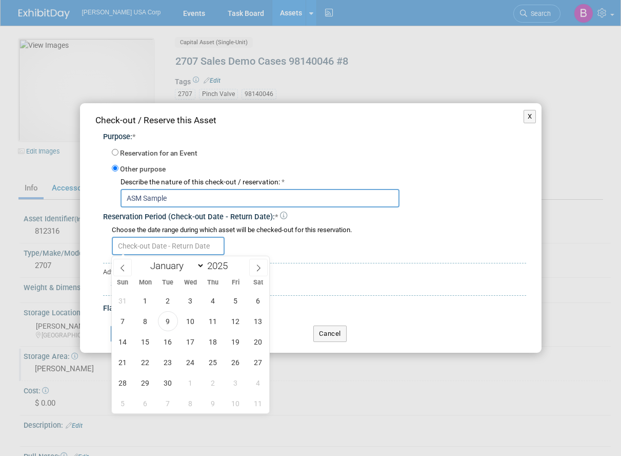
click at [202, 248] on input "text" at bounding box center [168, 245] width 113 height 18
click at [142, 299] on span "1" at bounding box center [145, 300] width 20 height 20
type input "[DATE]"
click at [256, 260] on span at bounding box center [258, 267] width 18 height 17
click at [257, 261] on span at bounding box center [258, 267] width 18 height 17
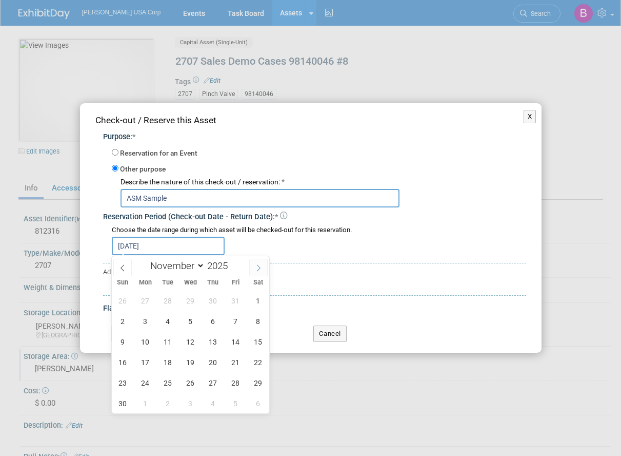
click at [257, 261] on span at bounding box center [258, 267] width 18 height 17
select select "11"
click at [257, 261] on span at bounding box center [258, 267] width 18 height 17
type input "2026"
click at [257, 261] on span at bounding box center [258, 267] width 18 height 17
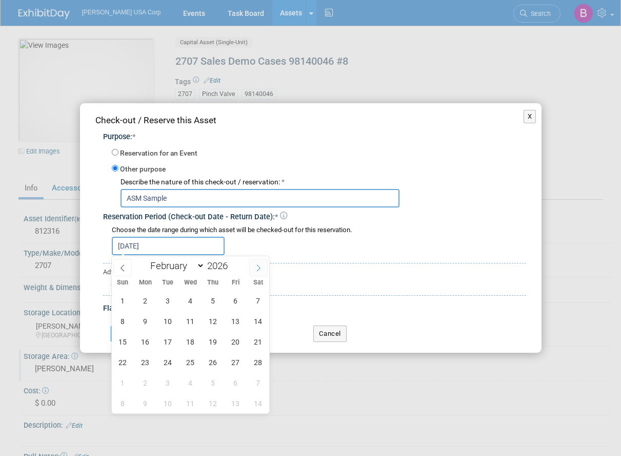
click at [257, 261] on span at bounding box center [258, 267] width 18 height 17
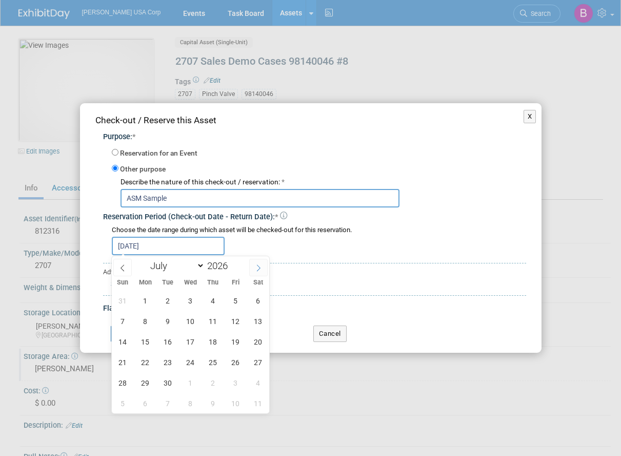
click at [257, 261] on span at bounding box center [258, 267] width 18 height 17
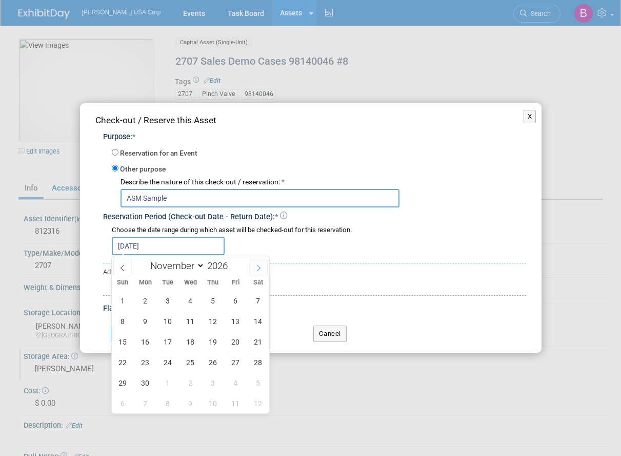
select select "11"
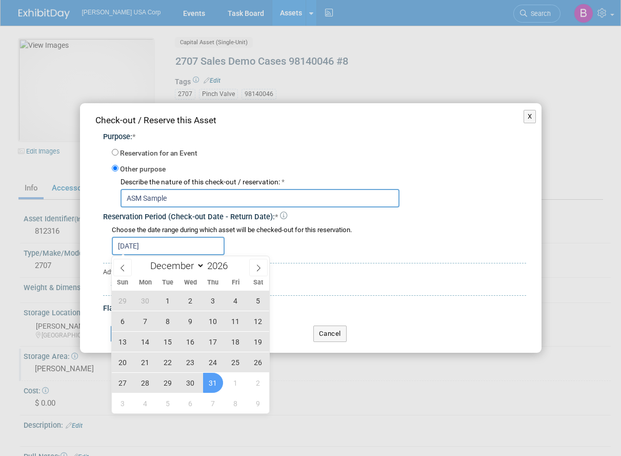
click at [210, 384] on span "31" at bounding box center [213, 382] width 20 height 20
type input "[DATE] to [DATE]"
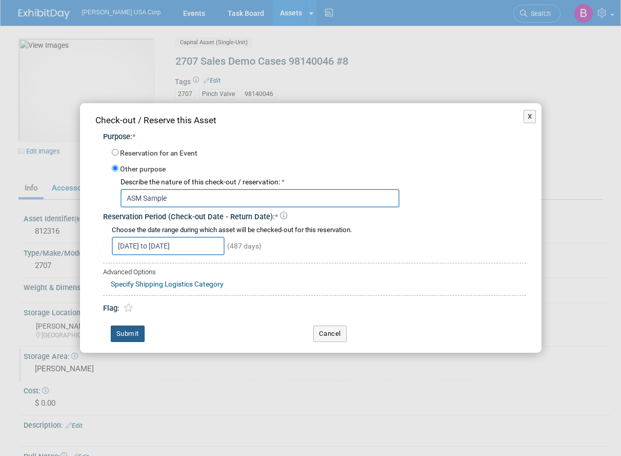
click at [136, 338] on button "Submit" at bounding box center [128, 333] width 34 height 16
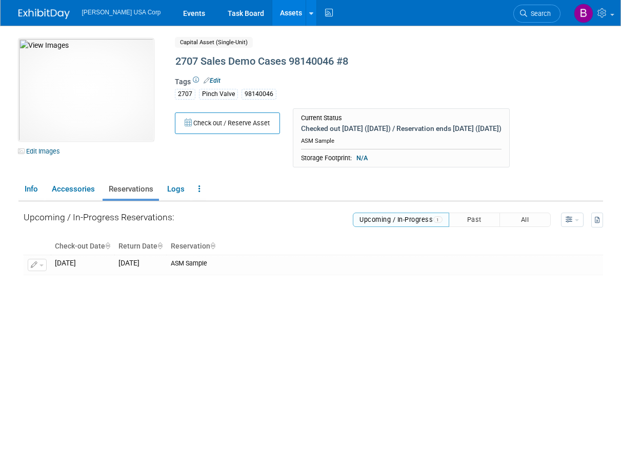
click at [272, 9] on link "Assets" at bounding box center [290, 13] width 37 height 26
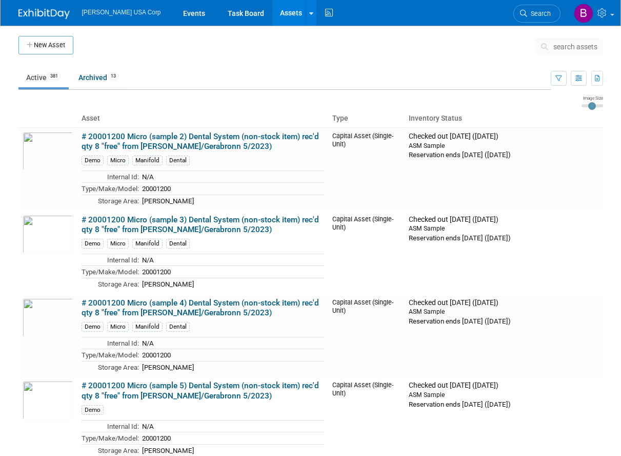
click at [560, 49] on span "search assets" at bounding box center [576, 47] width 44 height 8
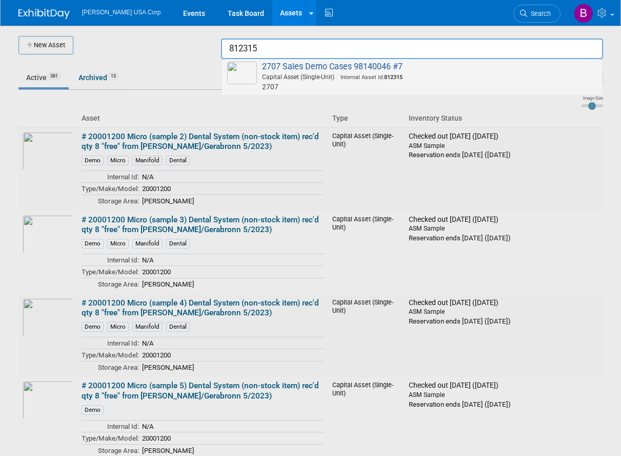
click at [388, 68] on span "2707 Sales Demo Cases 98140046 #7 Capital Asset (Single-Unit) Internal Asset Id…" at bounding box center [412, 77] width 370 height 30
type input "2707 Sales Demo Cases 98140046 #7"
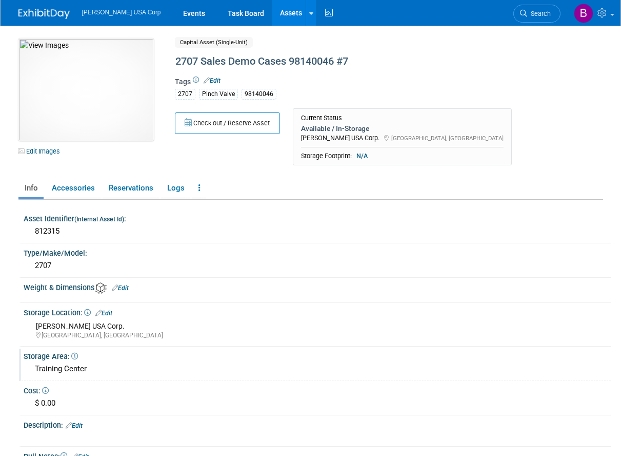
click at [64, 365] on div "Training Center" at bounding box center [317, 369] width 572 height 16
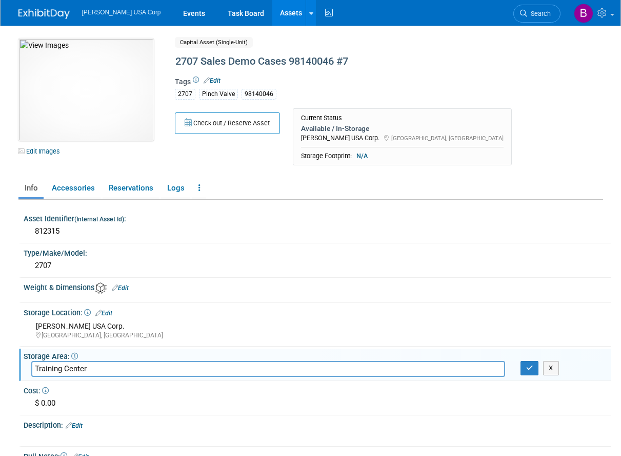
click at [64, 365] on input "Training Center" at bounding box center [268, 369] width 474 height 16
click at [64, 364] on input "Training Center" at bounding box center [268, 369] width 474 height 16
type input "[PERSON_NAME]"
click at [126, 191] on link "Reservations" at bounding box center [131, 188] width 56 height 18
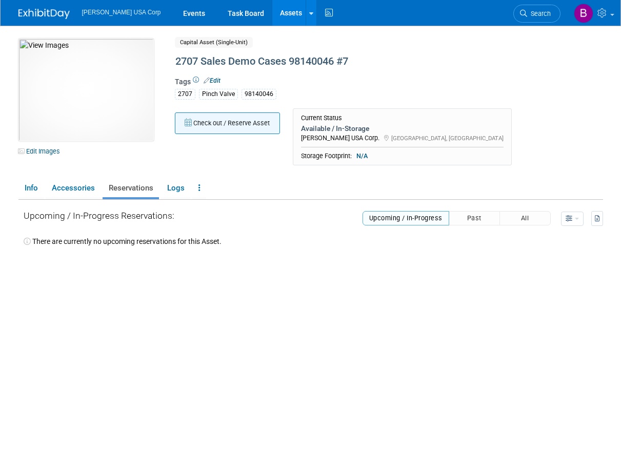
click at [208, 124] on button "Check out / Reserve Asset" at bounding box center [227, 123] width 105 height 22
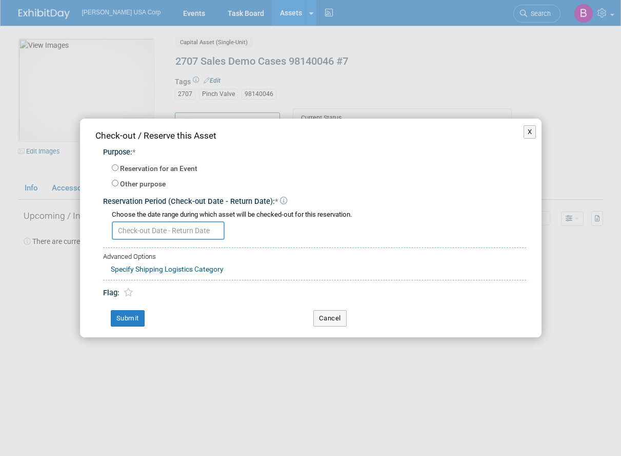
click at [150, 181] on label "Other purpose" at bounding box center [143, 184] width 46 height 10
click at [118, 181] on input "Other purpose" at bounding box center [115, 183] width 7 height 7
radio input "true"
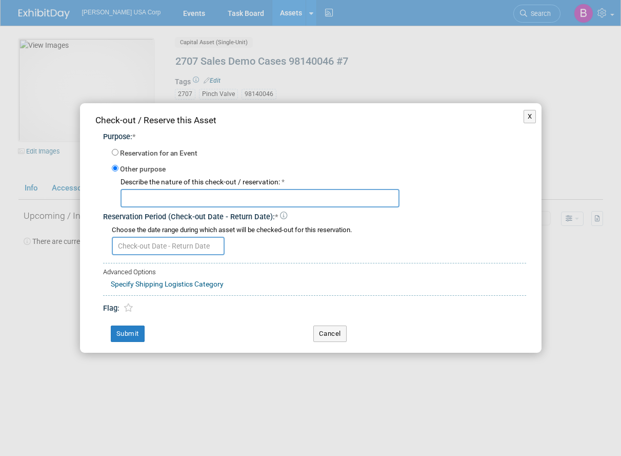
click at [162, 194] on input "text" at bounding box center [260, 198] width 279 height 18
type input "ASM Sample"
click at [114, 332] on button "Submit" at bounding box center [128, 333] width 34 height 16
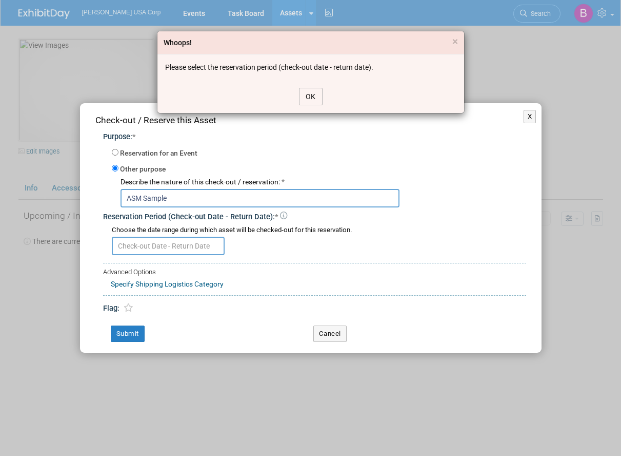
drag, startPoint x: 308, startPoint y: 92, endPoint x: 245, endPoint y: 151, distance: 86.7
click at [307, 92] on button "OK" at bounding box center [311, 96] width 24 height 17
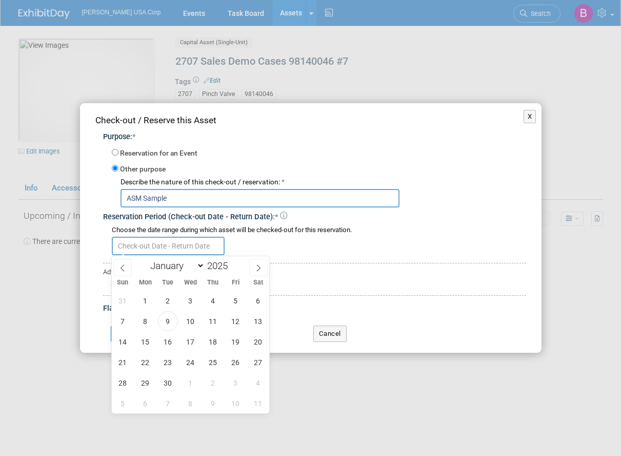
click at [177, 244] on input "text" at bounding box center [168, 245] width 113 height 18
click at [146, 295] on span "1" at bounding box center [145, 300] width 20 height 20
type input "[DATE]"
click at [264, 269] on span at bounding box center [258, 267] width 18 height 17
click at [263, 269] on span at bounding box center [258, 267] width 18 height 17
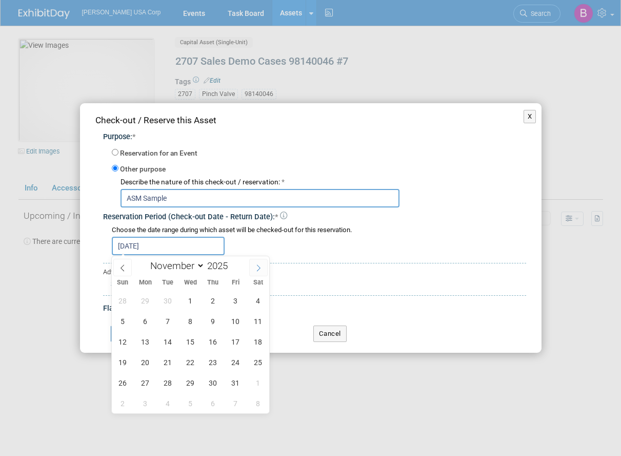
click at [263, 269] on span at bounding box center [258, 267] width 18 height 17
select select "11"
click at [263, 269] on span at bounding box center [258, 267] width 18 height 17
type input "2026"
click at [263, 269] on span at bounding box center [258, 267] width 18 height 17
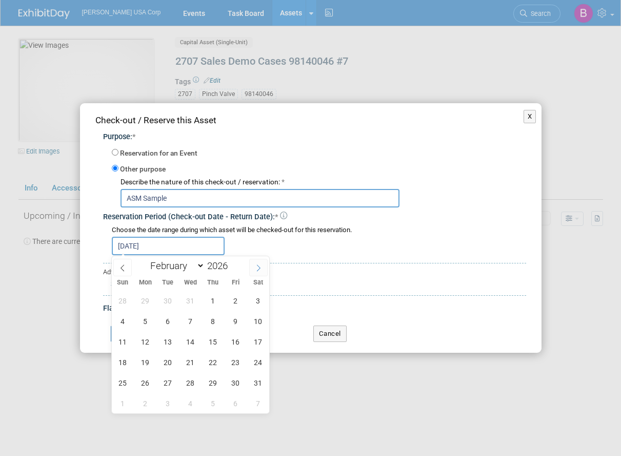
click at [263, 269] on span at bounding box center [258, 267] width 18 height 17
click at [262, 269] on icon at bounding box center [258, 267] width 7 height 7
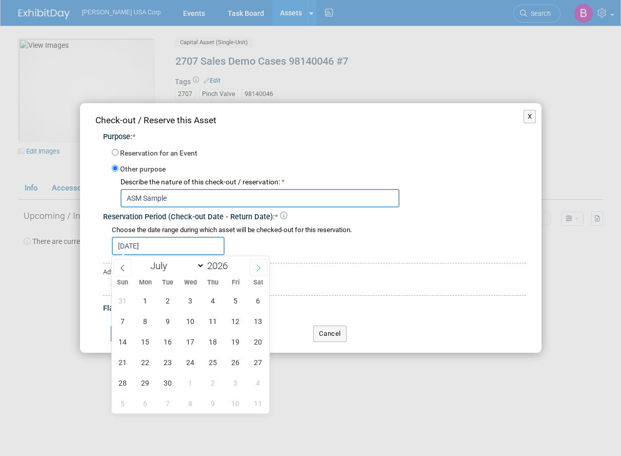
click at [262, 269] on icon at bounding box center [258, 267] width 7 height 7
click at [256, 269] on icon at bounding box center [258, 267] width 7 height 7
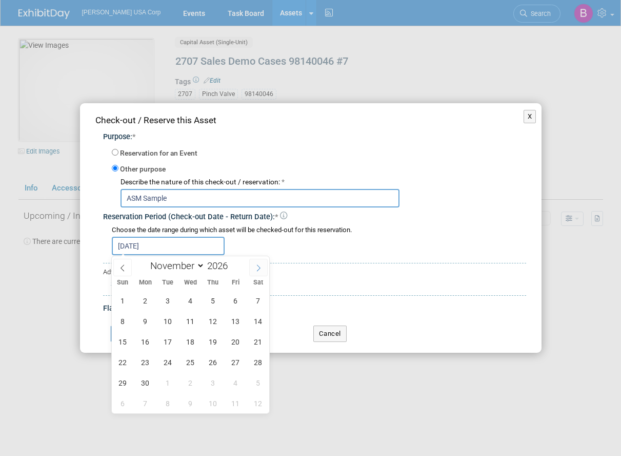
select select "11"
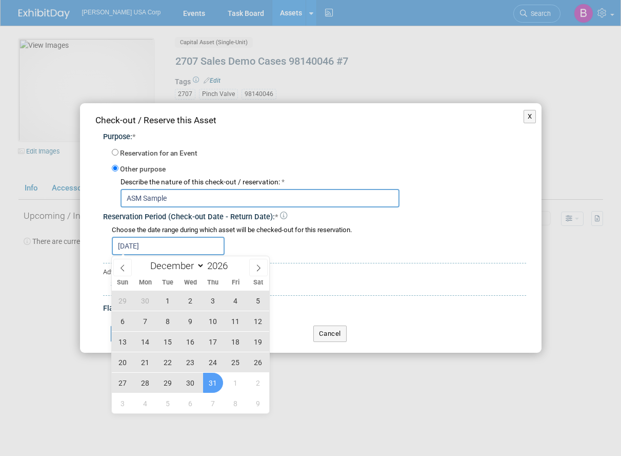
click at [210, 382] on span "31" at bounding box center [213, 382] width 20 height 20
type input "[DATE] to [DATE]"
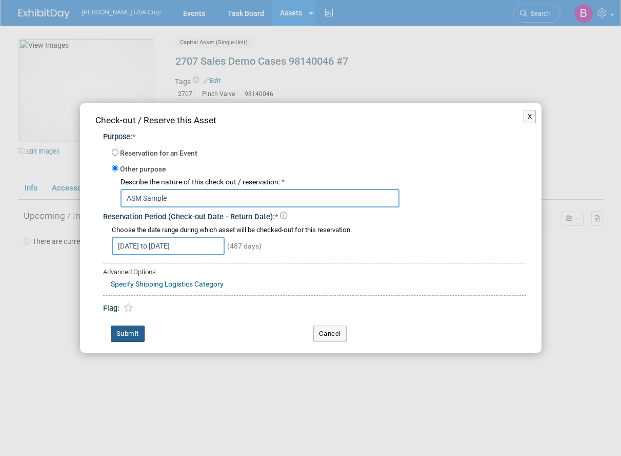
click at [126, 328] on button "Submit" at bounding box center [128, 333] width 34 height 16
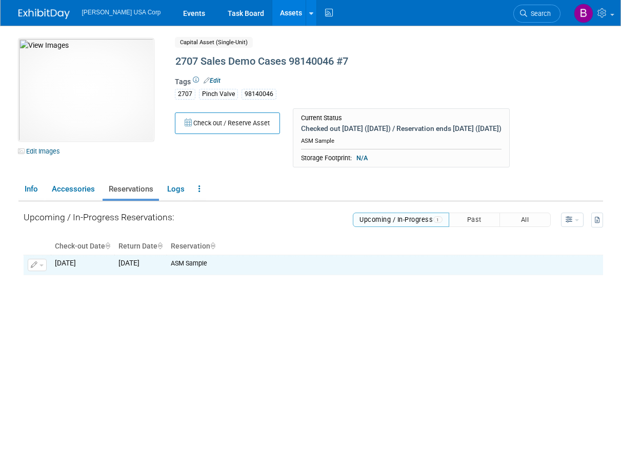
click at [272, 16] on link "Assets" at bounding box center [290, 13] width 37 height 26
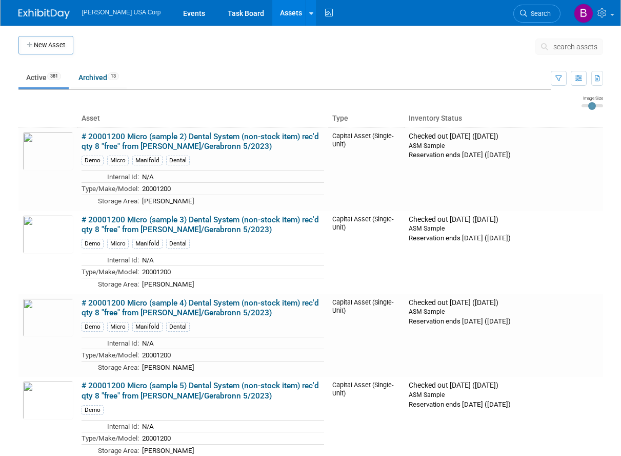
click at [563, 46] on span "search assets" at bounding box center [576, 47] width 44 height 8
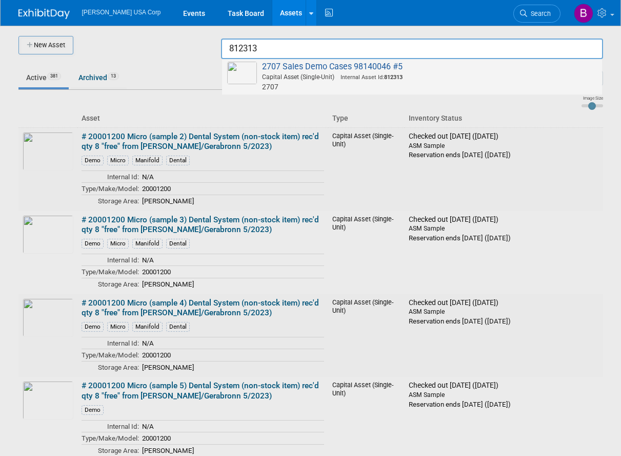
click at [391, 73] on span "Capital Asset (Single-Unit) Internal Asset Id: 812313" at bounding box center [413, 76] width 367 height 9
type input "2707 Sales Demo Cases 98140046 #5"
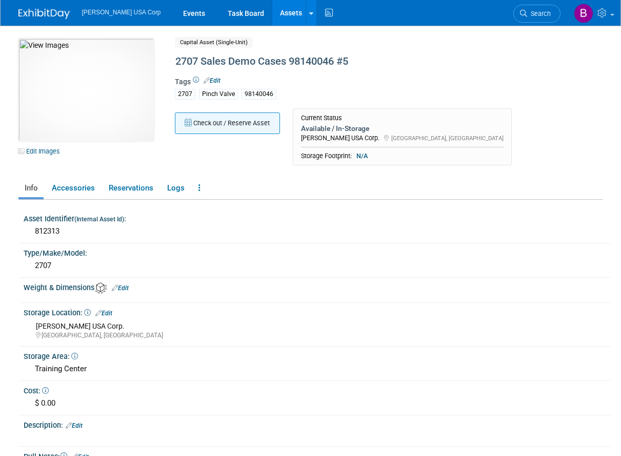
click at [194, 121] on button "Check out / Reserve Asset" at bounding box center [227, 123] width 105 height 22
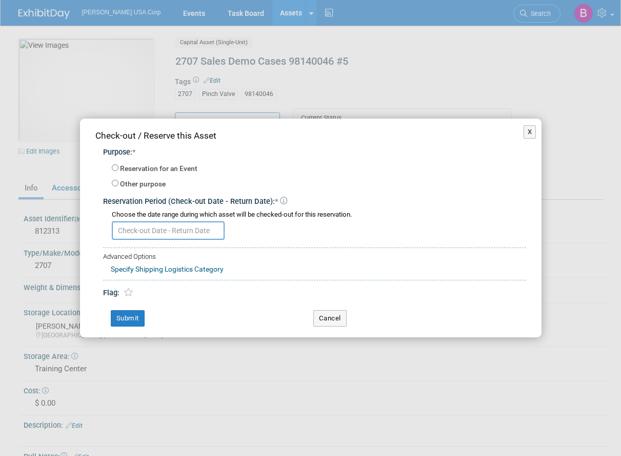
click at [150, 184] on label "Other purpose" at bounding box center [143, 184] width 46 height 10
click at [118, 184] on input "Other purpose" at bounding box center [115, 183] width 7 height 7
radio input "true"
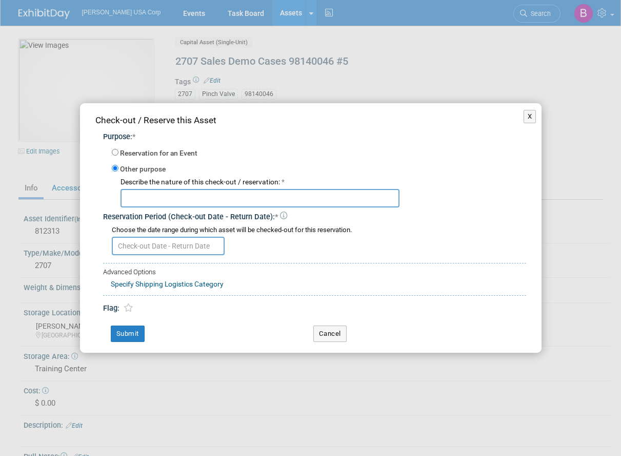
click at [154, 195] on input "text" at bounding box center [260, 198] width 279 height 18
type input "ASM Sample"
click at [164, 246] on input "text" at bounding box center [168, 245] width 113 height 18
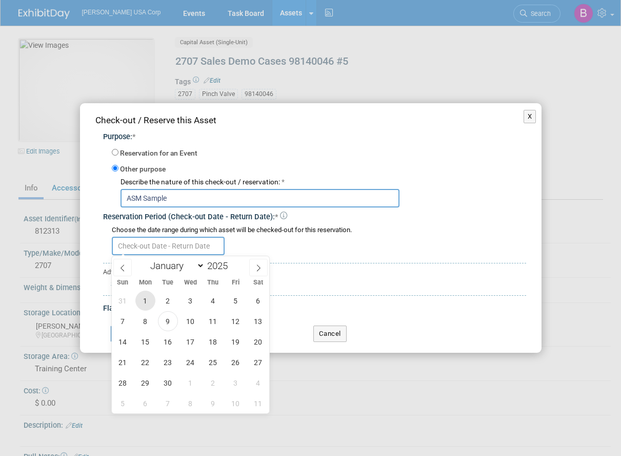
click at [146, 298] on span "1" at bounding box center [145, 300] width 20 height 20
type input "Sep 1, 2025"
click at [261, 268] on icon at bounding box center [258, 267] width 7 height 7
click at [262, 267] on icon at bounding box center [258, 267] width 7 height 7
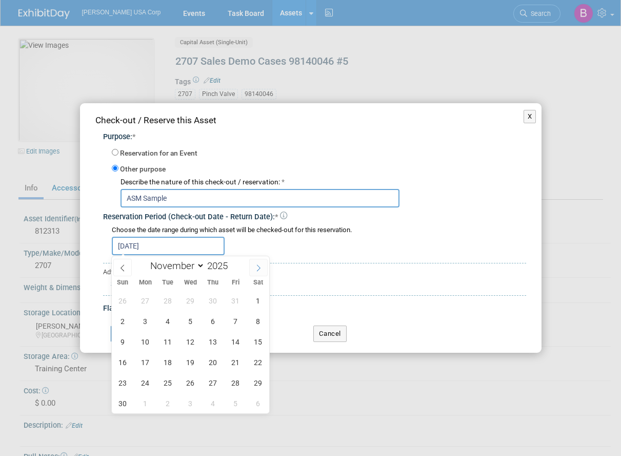
select select "11"
click at [262, 267] on icon at bounding box center [258, 267] width 7 height 7
type input "2026"
click at [262, 267] on icon at bounding box center [258, 267] width 7 height 7
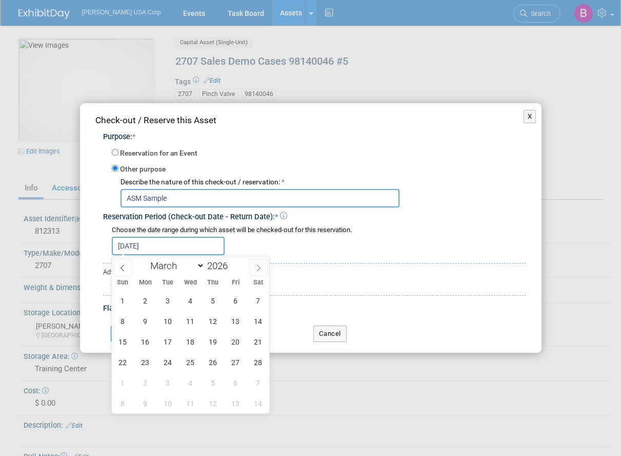
click at [262, 267] on icon at bounding box center [258, 267] width 7 height 7
click at [262, 266] on icon at bounding box center [258, 267] width 7 height 7
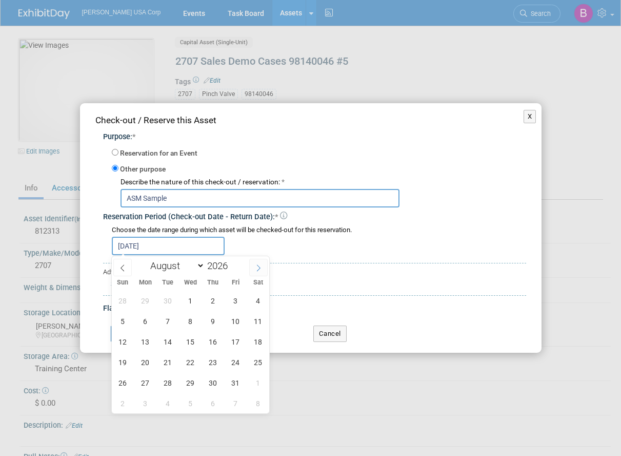
click at [262, 266] on icon at bounding box center [258, 267] width 7 height 7
select select "11"
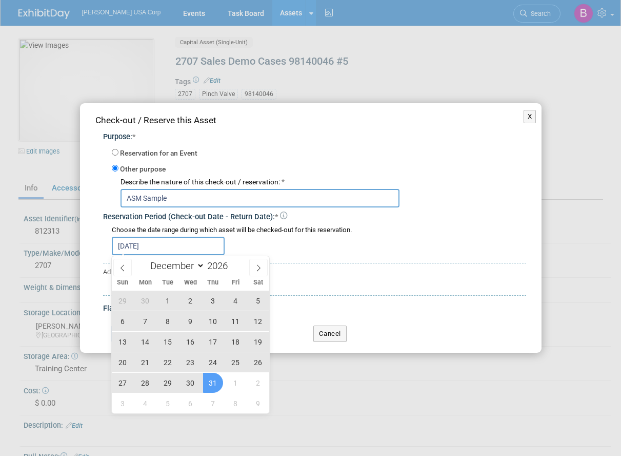
click at [215, 386] on span "31" at bounding box center [213, 382] width 20 height 20
type input "Sep 1, 2025 to Dec 31, 2026"
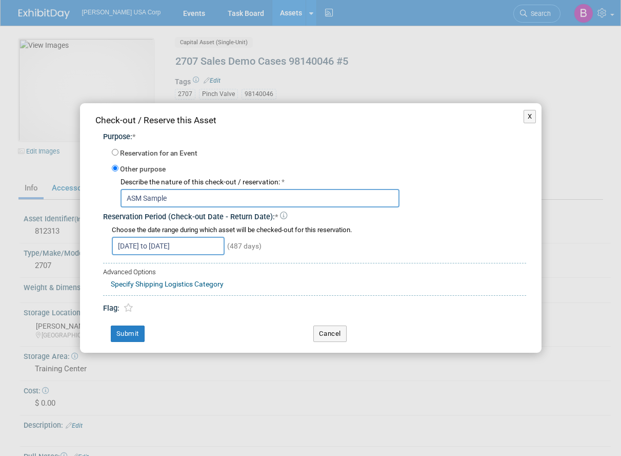
click at [124, 342] on div "Check-out / Reserve this Asset Purpose: * Reservation for an Event -- SELECT EV…" at bounding box center [311, 227] width 462 height 249
click at [127, 335] on button "Submit" at bounding box center [128, 333] width 34 height 16
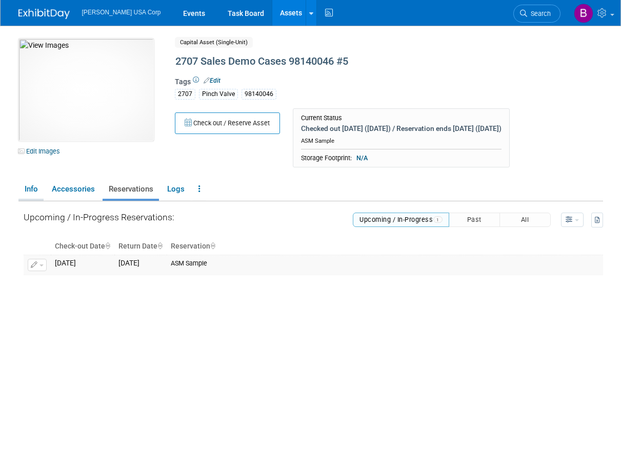
click at [28, 198] on link "Info" at bounding box center [30, 189] width 25 height 18
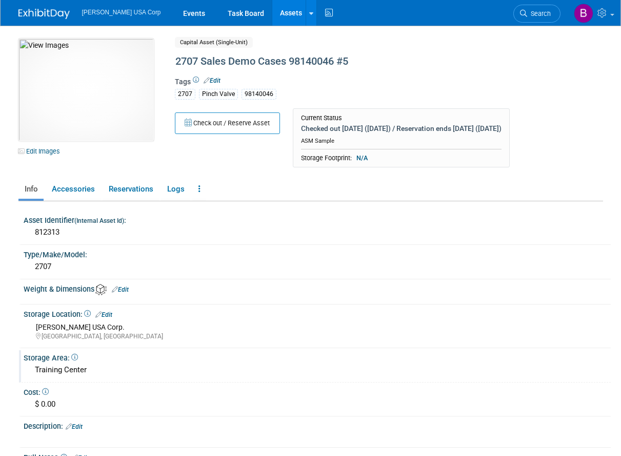
click at [72, 378] on div "Training Center" at bounding box center [317, 370] width 572 height 16
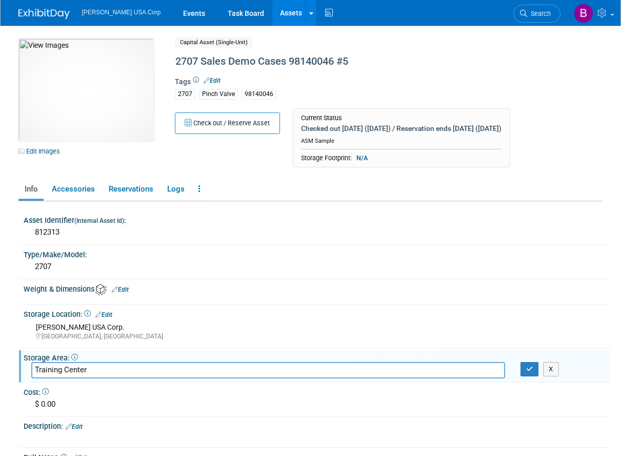
click at [72, 378] on input "Training Center" at bounding box center [268, 370] width 474 height 16
type input "[PERSON_NAME]"
click at [525, 376] on button "button" at bounding box center [530, 369] width 18 height 14
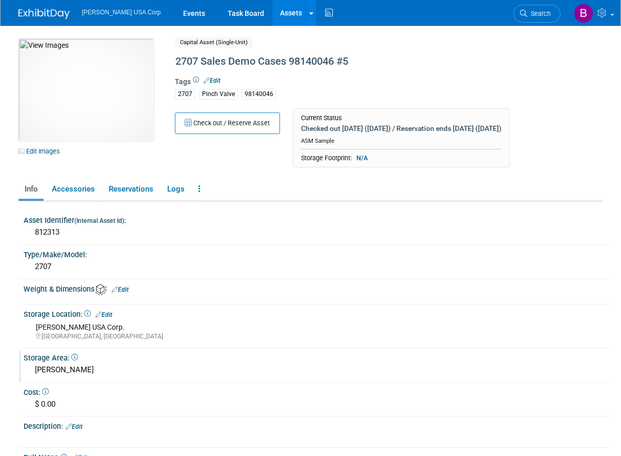
click at [272, 10] on link "Assets" at bounding box center [290, 13] width 37 height 26
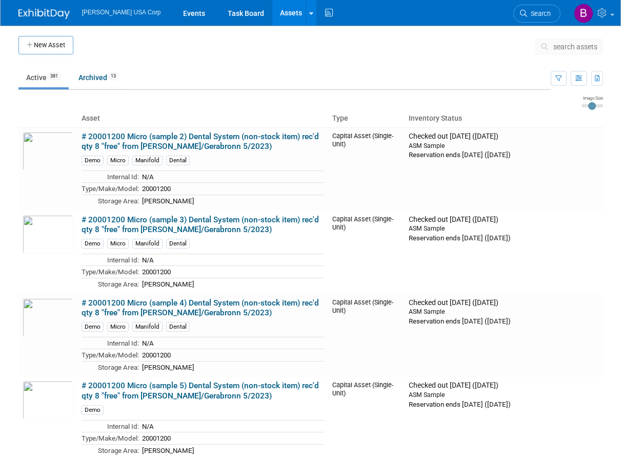
click at [572, 49] on span "search assets" at bounding box center [576, 47] width 44 height 8
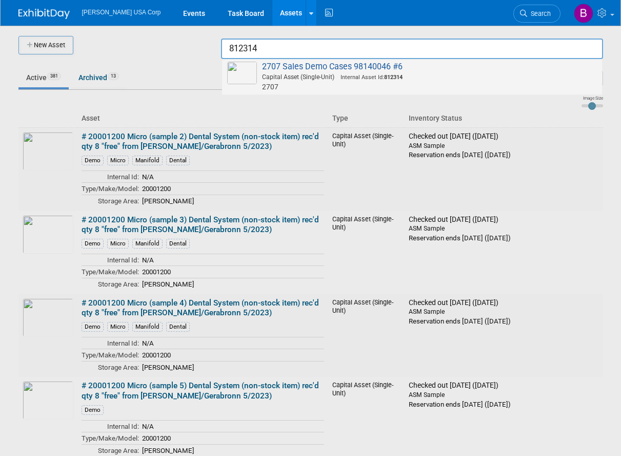
click at [369, 66] on span "2707 Sales Demo Cases 98140046 #6 Capital Asset (Single-Unit) Internal Asset Id…" at bounding box center [412, 77] width 370 height 30
type input "2707 Sales Demo Cases 98140046 #6"
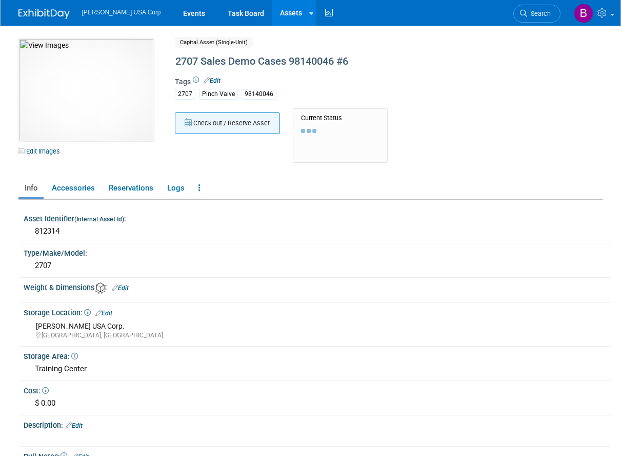
click at [253, 119] on button "Check out / Reserve Asset" at bounding box center [227, 123] width 105 height 22
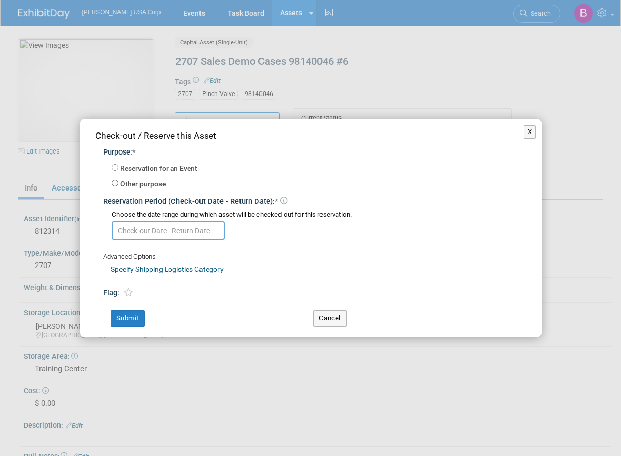
click at [120, 183] on label "Other purpose" at bounding box center [143, 184] width 46 height 10
click at [118, 183] on input "Other purpose" at bounding box center [115, 183] width 7 height 7
radio input "true"
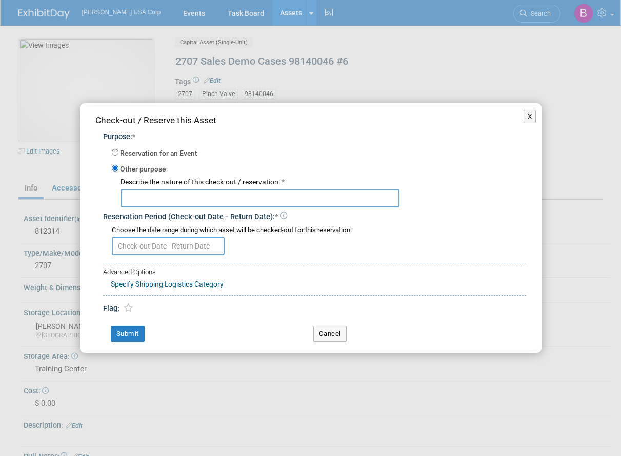
click at [133, 198] on input "text" at bounding box center [260, 198] width 279 height 18
type input "ASM Sample"
click at [151, 247] on input "text" at bounding box center [168, 245] width 113 height 18
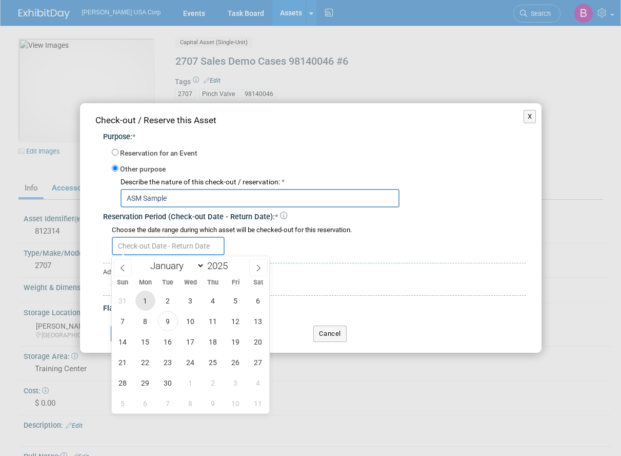
click at [142, 300] on span "1" at bounding box center [145, 300] width 20 height 20
type input "[DATE]"
click at [261, 264] on icon at bounding box center [258, 267] width 7 height 7
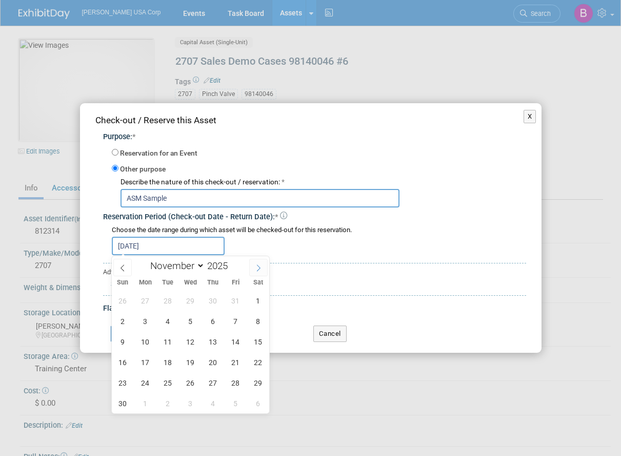
select select "11"
click at [262, 264] on icon at bounding box center [258, 267] width 7 height 7
type input "2026"
click at [262, 262] on span at bounding box center [258, 267] width 18 height 17
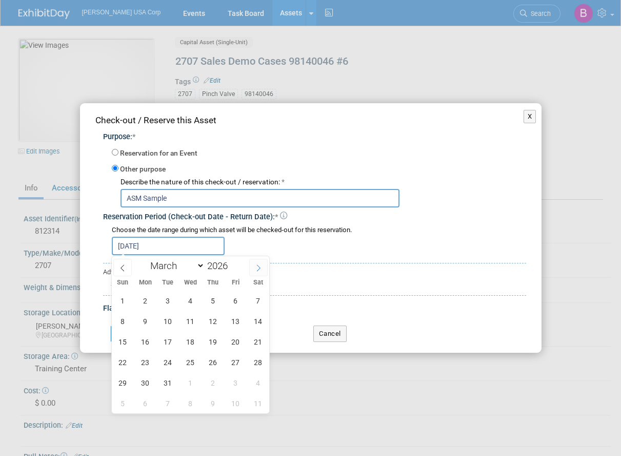
click at [262, 262] on span at bounding box center [258, 267] width 18 height 17
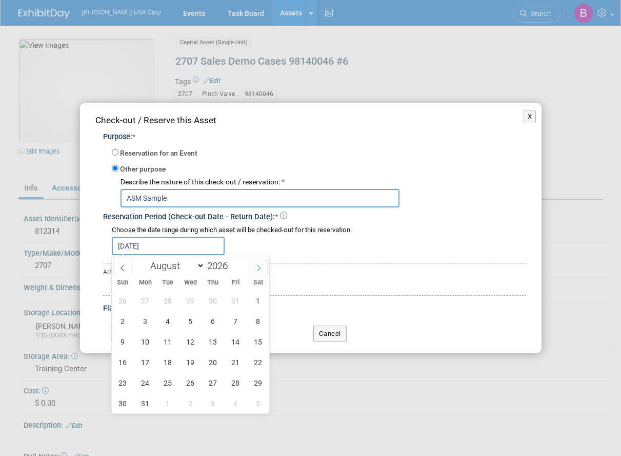
click at [262, 262] on span at bounding box center [258, 267] width 18 height 17
select select "11"
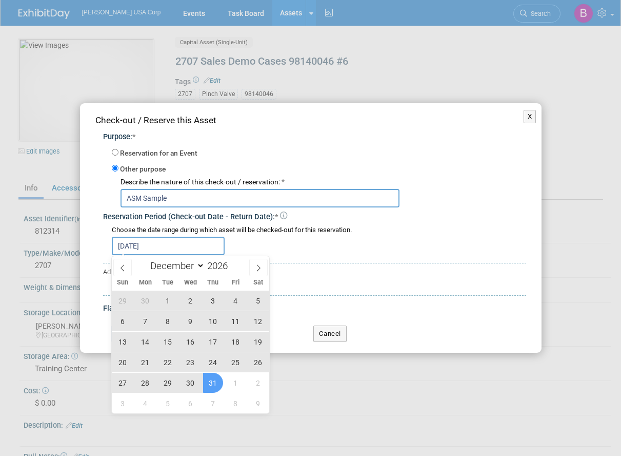
click at [214, 383] on span "31" at bounding box center [213, 382] width 20 height 20
type input "[DATE] to [DATE]"
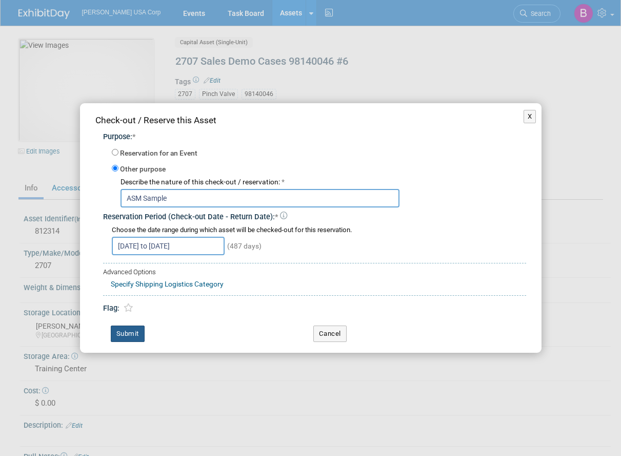
click at [120, 333] on button "Submit" at bounding box center [128, 333] width 34 height 16
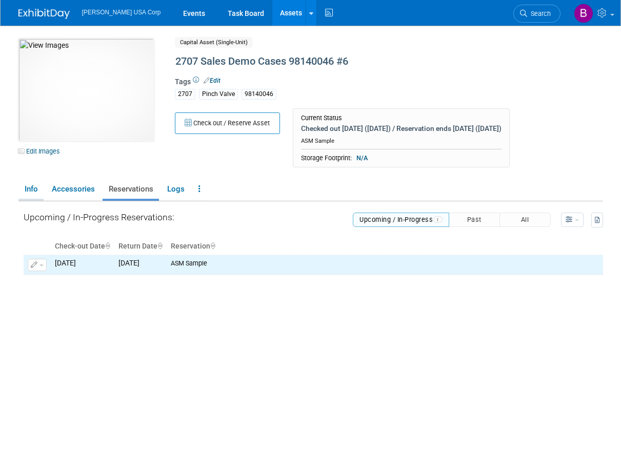
click at [30, 198] on link "Info" at bounding box center [30, 189] width 25 height 18
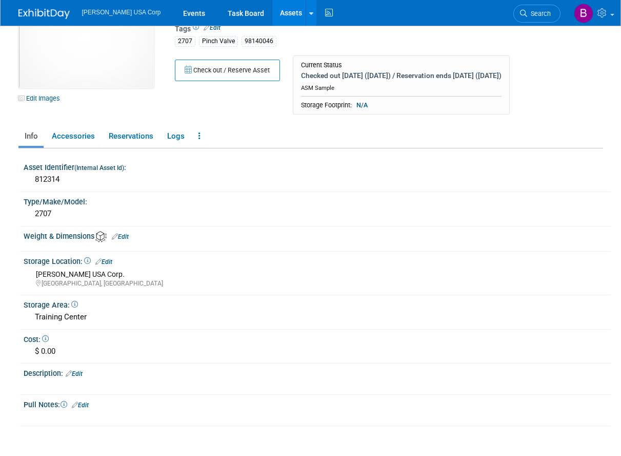
scroll to position [103, 0]
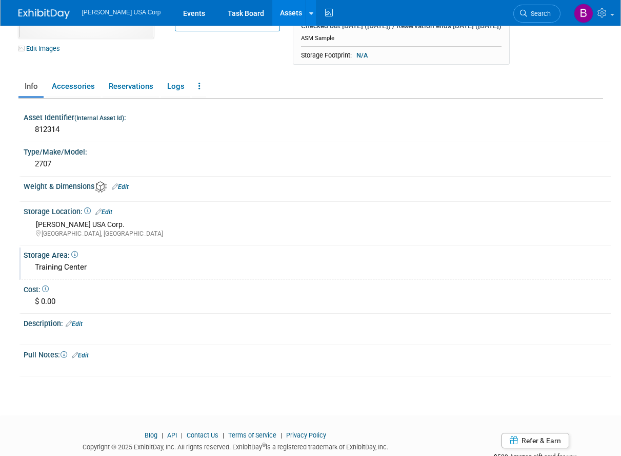
click at [75, 275] on div "Training Center" at bounding box center [317, 267] width 572 height 16
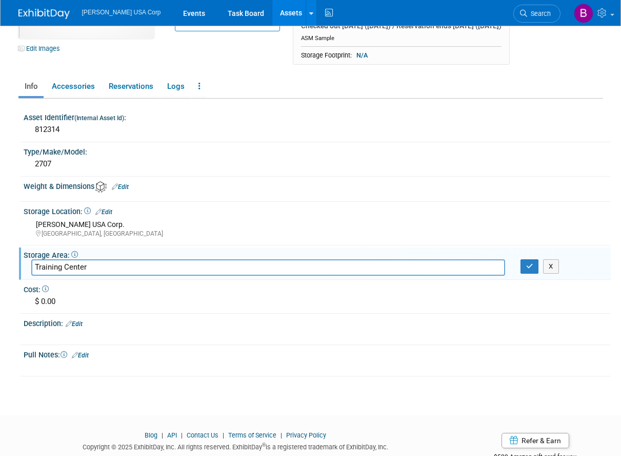
click at [75, 275] on input "Training Center" at bounding box center [268, 267] width 474 height 16
drag, startPoint x: 97, startPoint y: 273, endPoint x: -164, endPoint y: 273, distance: 261.1
click at [0, 273] on html "[PERSON_NAME] USA Corp Events Task Board Assets New Asset" at bounding box center [310, 125] width 621 height 456
type input "[PERSON_NAME]"
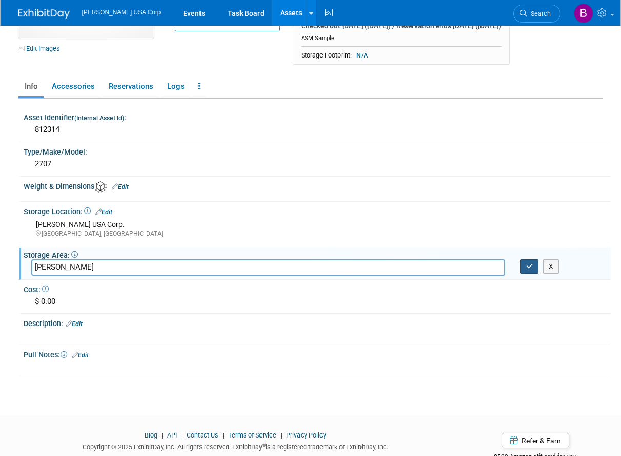
click at [522, 273] on button "button" at bounding box center [530, 266] width 18 height 14
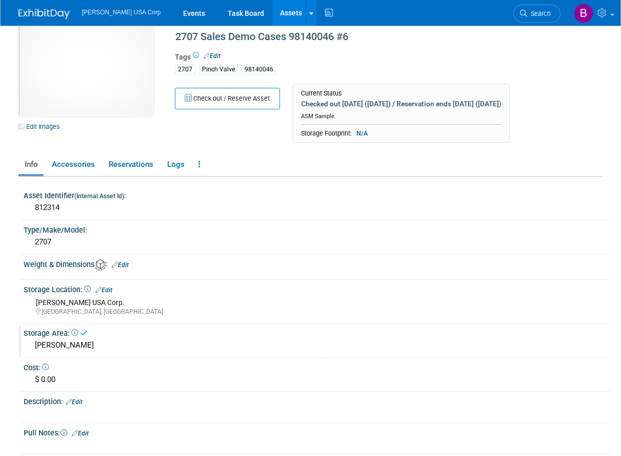
scroll to position [0, 0]
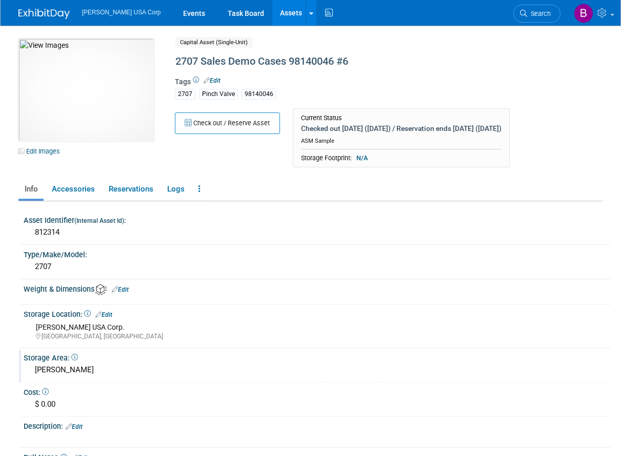
click at [114, 13] on span "[PERSON_NAME] USA Corp" at bounding box center [121, 12] width 79 height 7
click at [272, 15] on link "Assets" at bounding box center [290, 13] width 37 height 26
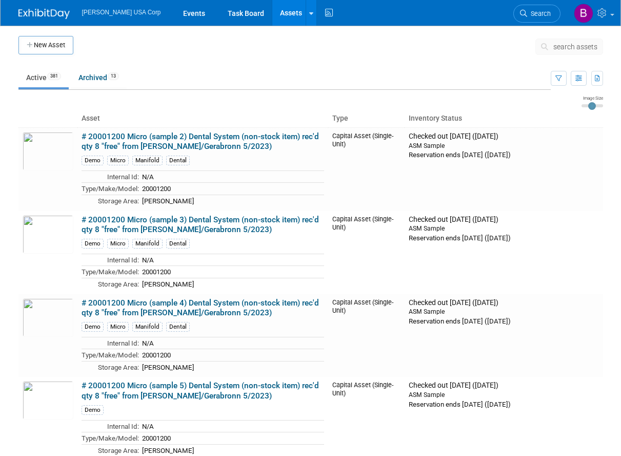
click at [357, 73] on ul "Active 381 Archived 13" at bounding box center [284, 78] width 532 height 23
